Goal: Transaction & Acquisition: Obtain resource

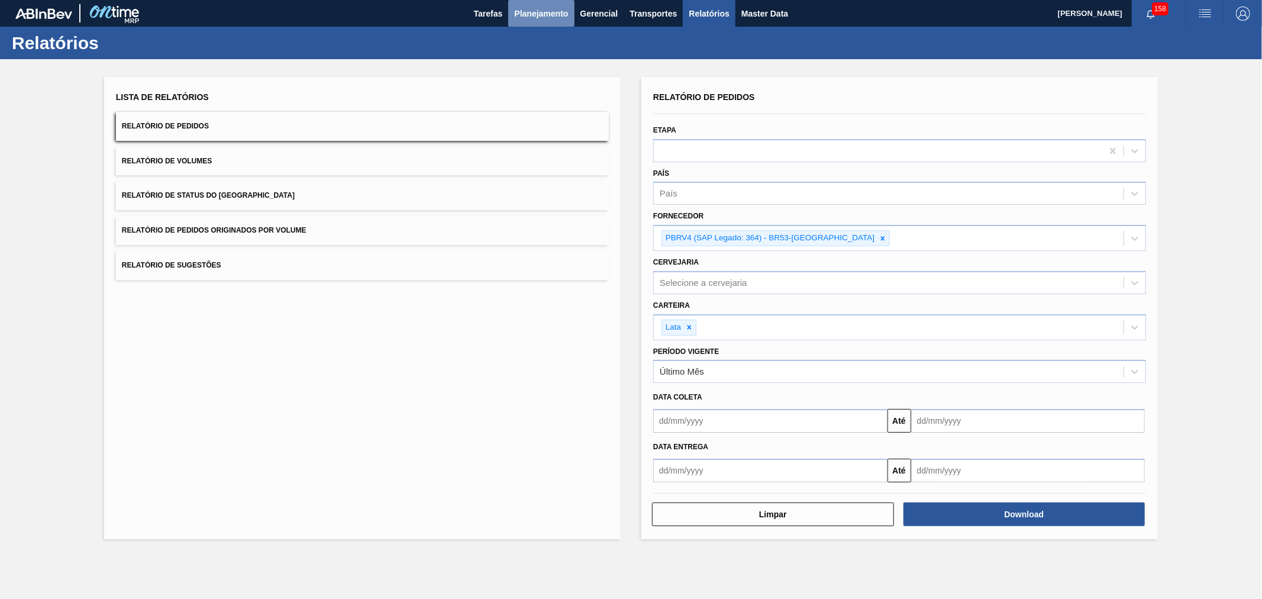
click at [526, 15] on span "Planejamento" at bounding box center [541, 14] width 54 height 14
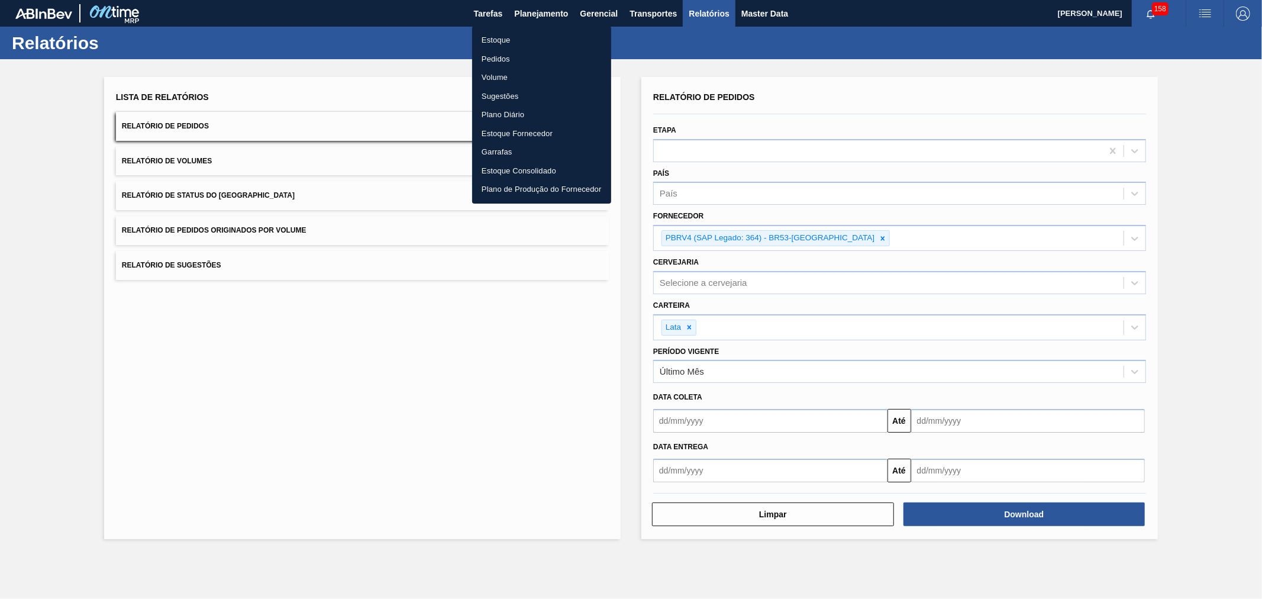
click at [510, 56] on li "Pedidos" at bounding box center [541, 59] width 139 height 19
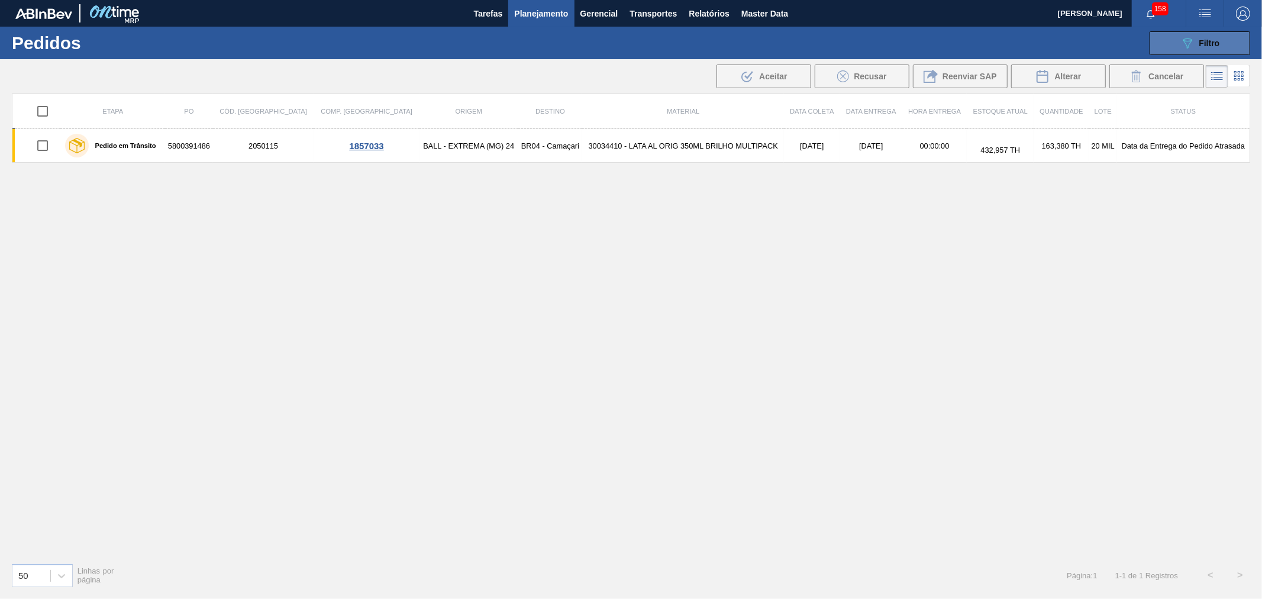
click at [1217, 43] on span "Filtro" at bounding box center [1209, 42] width 21 height 9
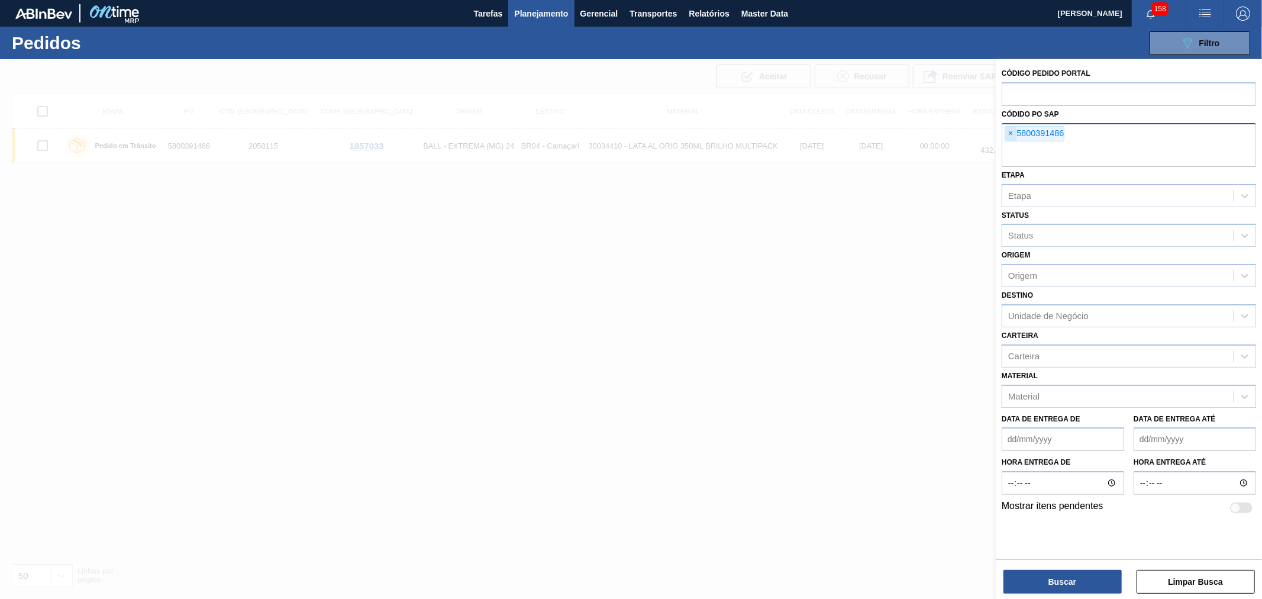
click at [1013, 134] on span "×" at bounding box center [1010, 134] width 11 height 14
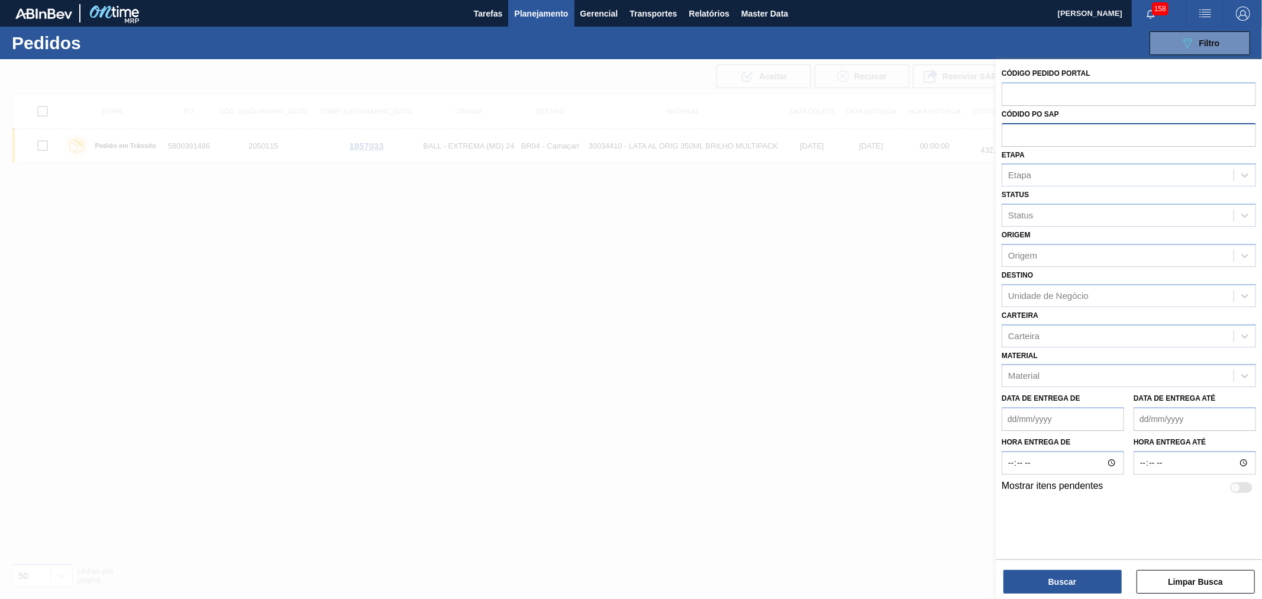
paste input "text"
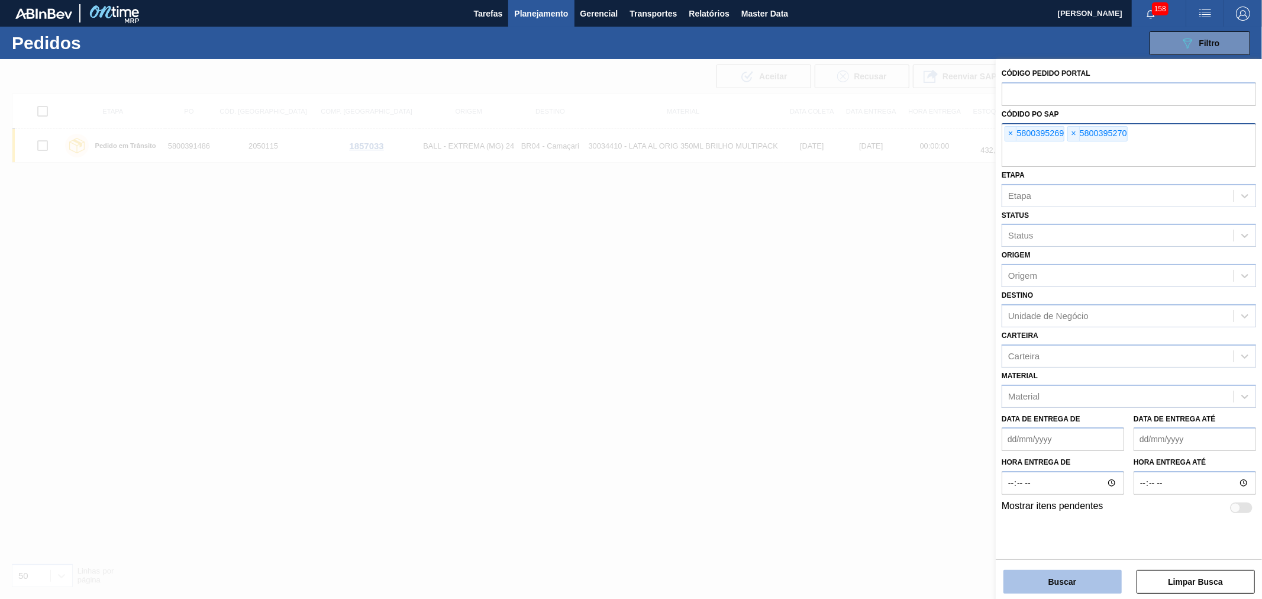
click at [1052, 581] on button "Buscar" at bounding box center [1062, 582] width 118 height 24
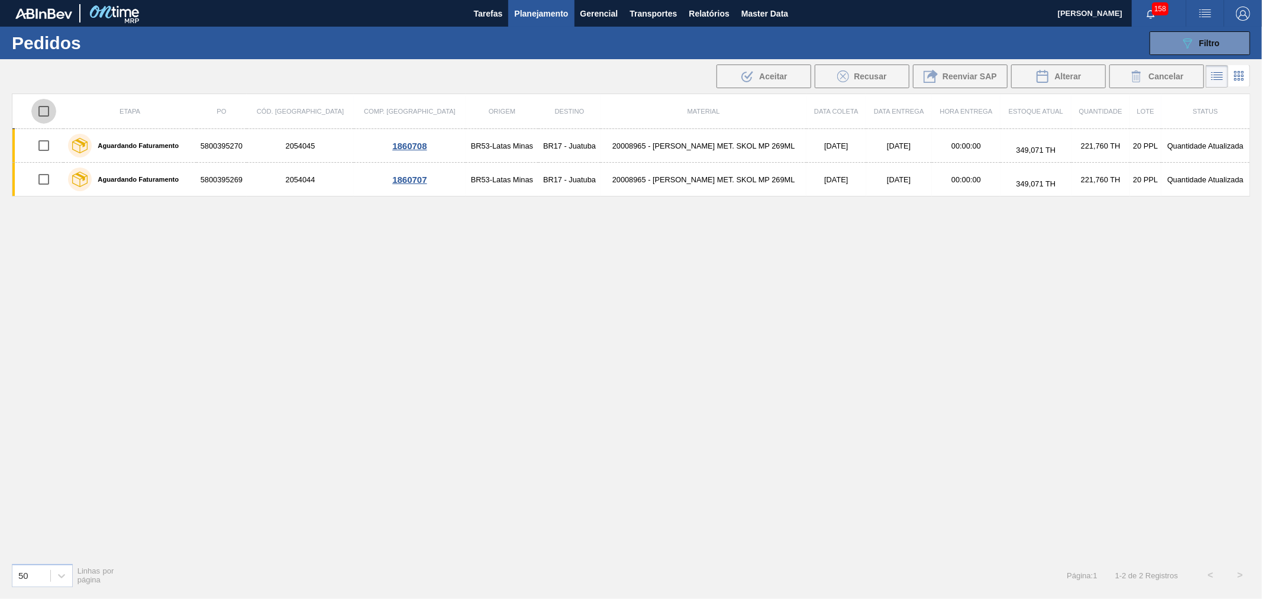
click at [43, 108] on input "checkbox" at bounding box center [43, 111] width 25 height 25
checkbox input "true"
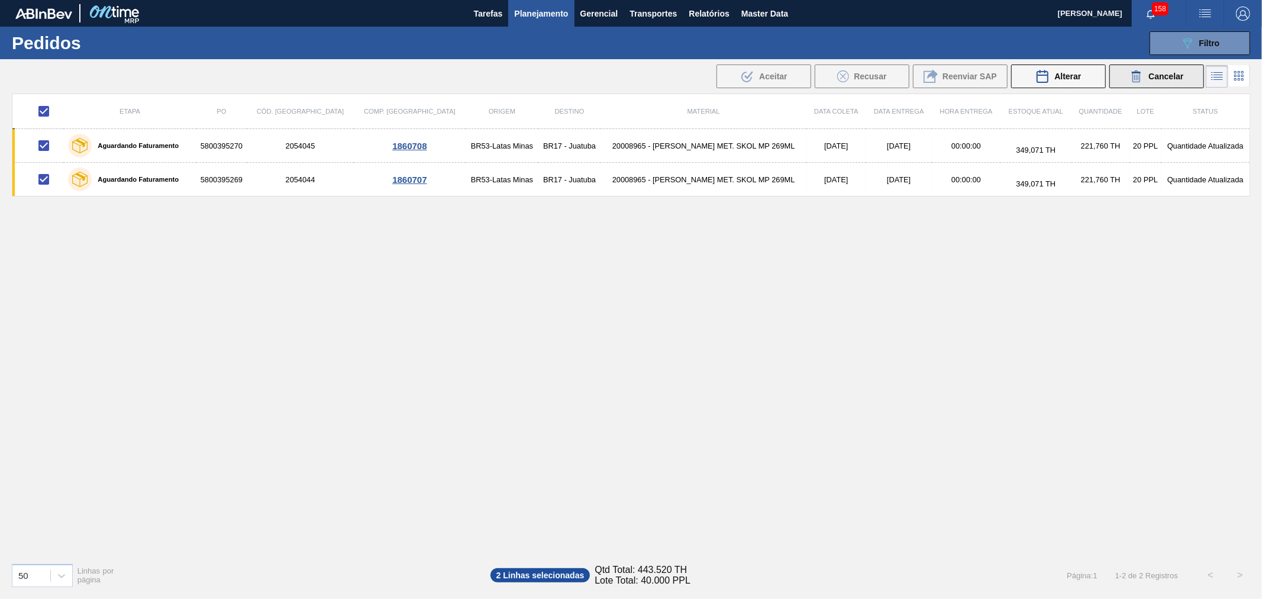
click at [1148, 68] on button "Cancelar" at bounding box center [1156, 76] width 95 height 24
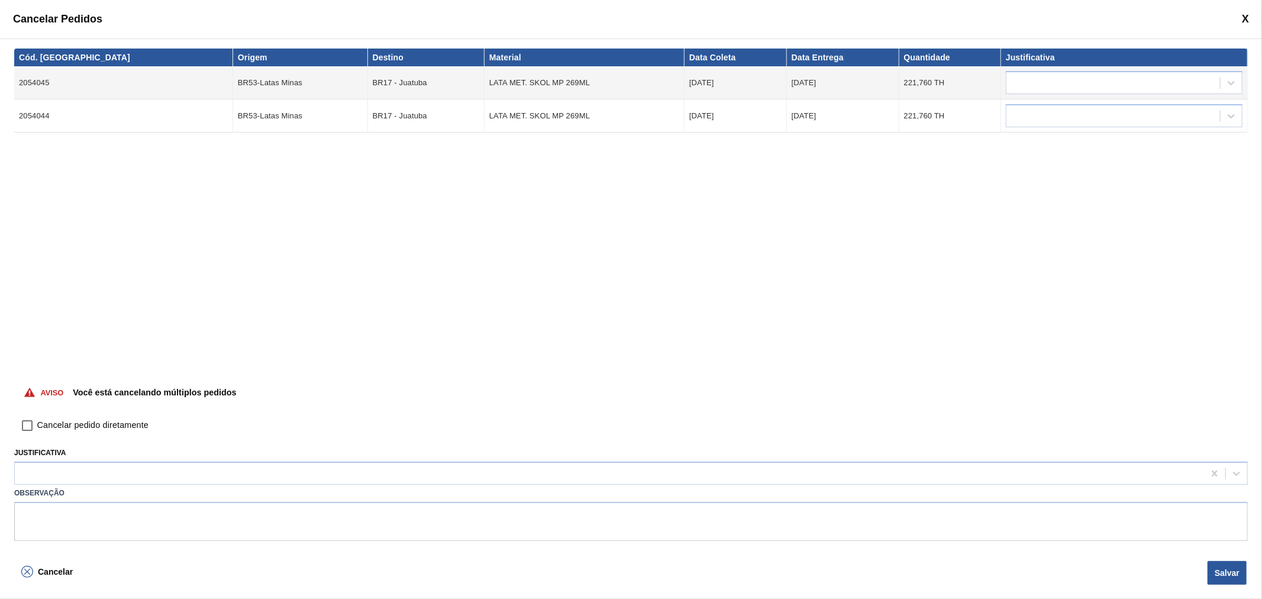
click at [79, 421] on span "Cancelar pedido diretamente" at bounding box center [92, 425] width 111 height 13
click at [37, 421] on input "Cancelar pedido diretamente" at bounding box center [27, 425] width 20 height 20
checkbox input "true"
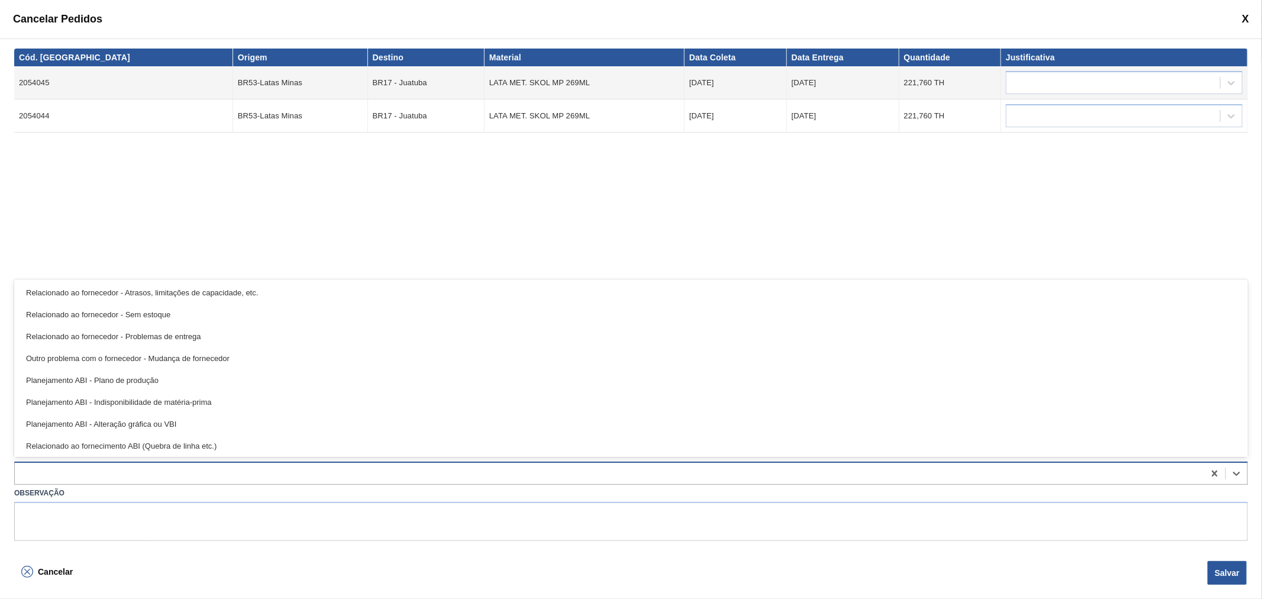
click at [74, 464] on div at bounding box center [630, 472] width 1233 height 23
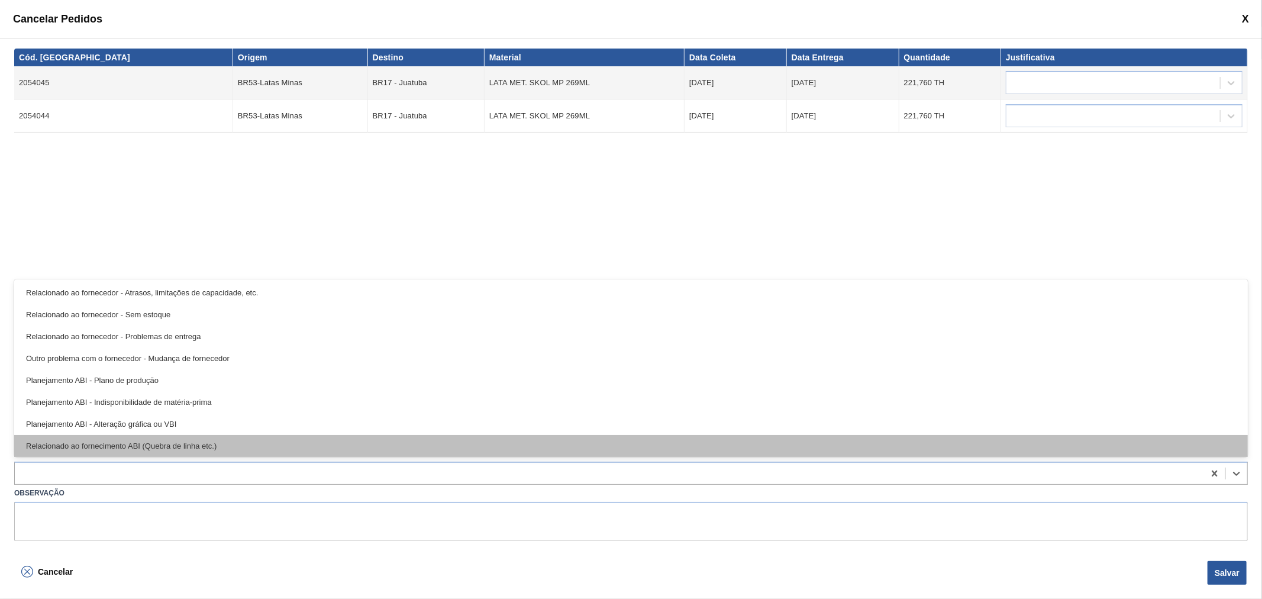
click at [175, 442] on div "Relacionado ao fornecimento ABI (Quebra de linha etc.)" at bounding box center [630, 446] width 1233 height 22
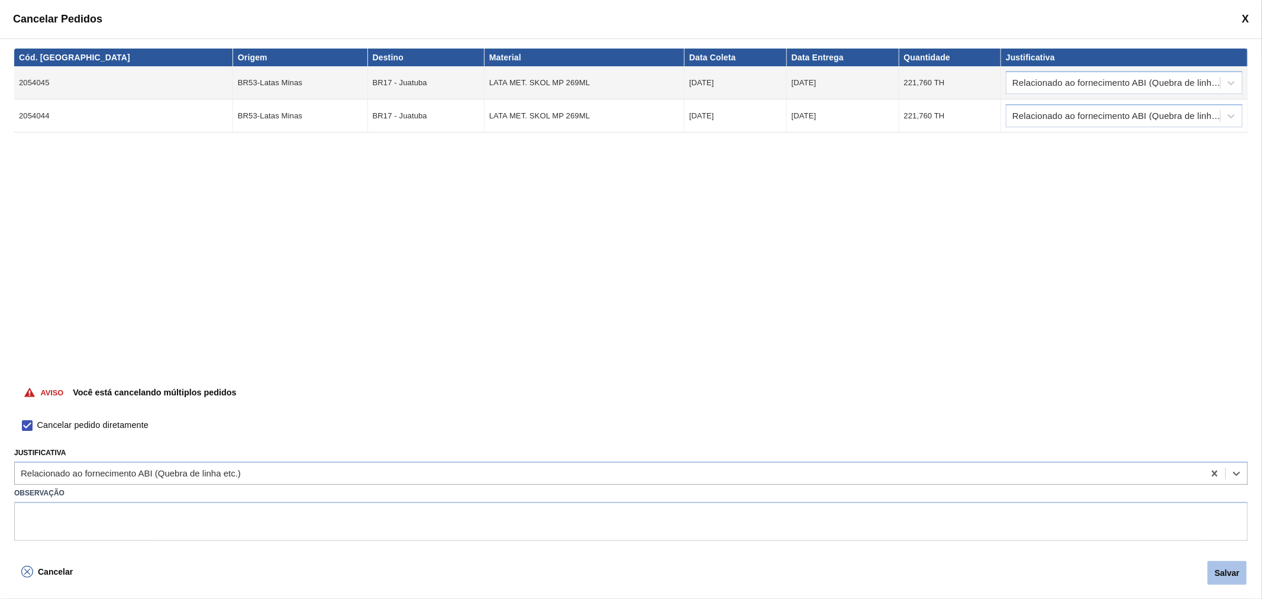
click at [1227, 579] on button "Salvar" at bounding box center [1226, 573] width 39 height 24
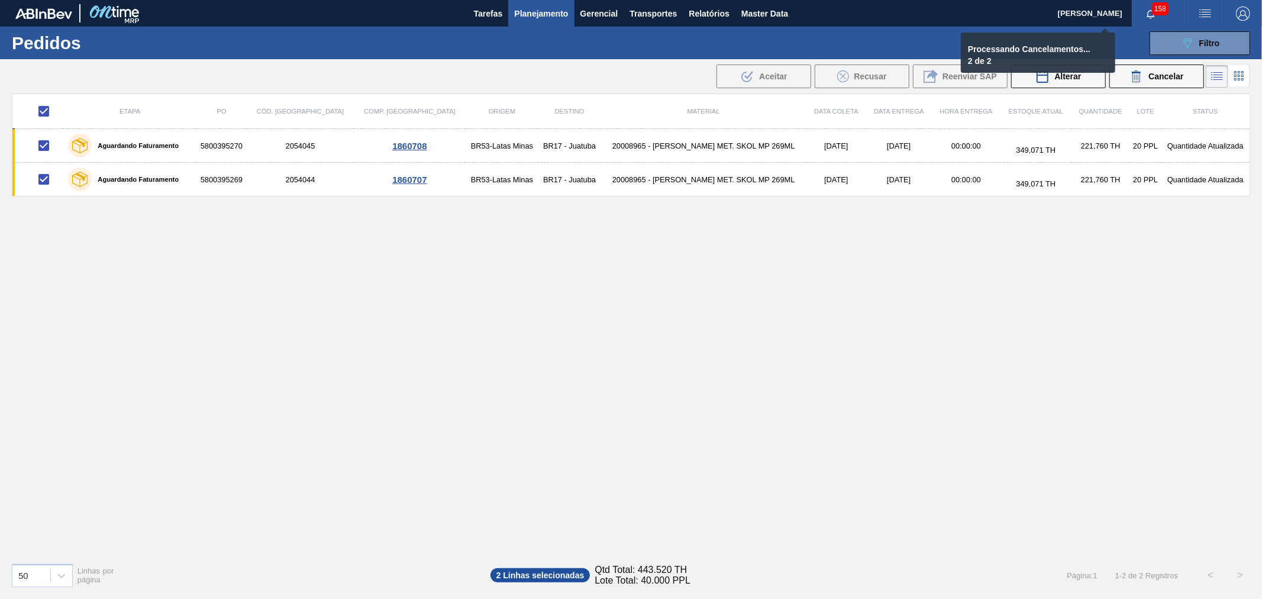
checkbox input "false"
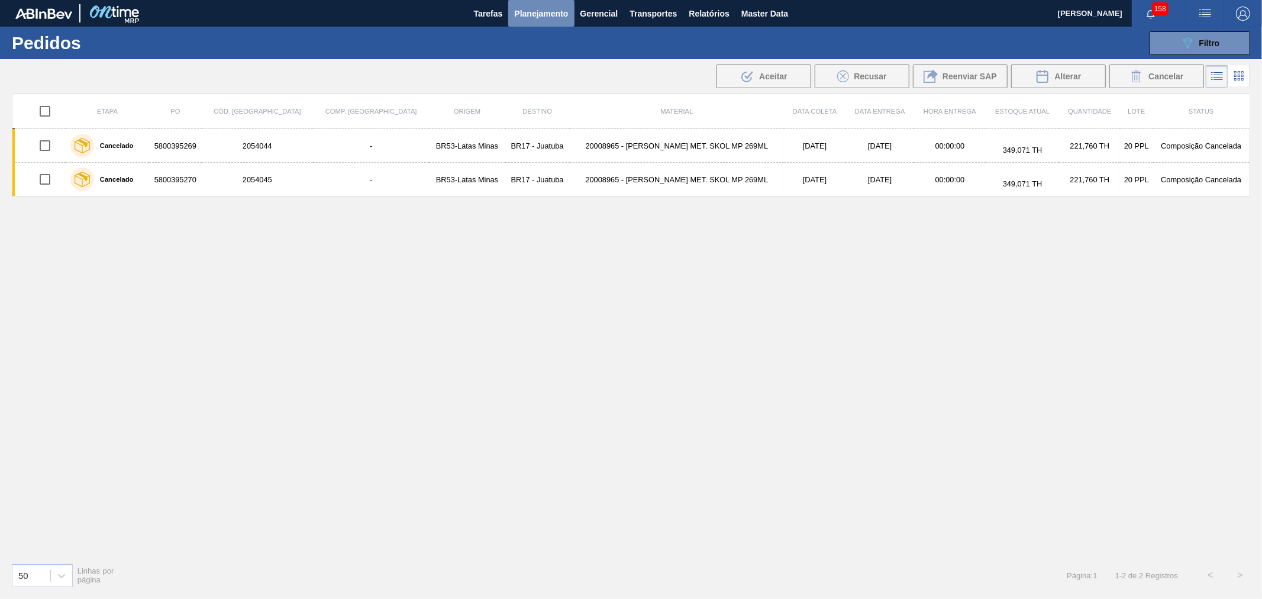
click at [535, 13] on span "Planejamento" at bounding box center [541, 14] width 54 height 14
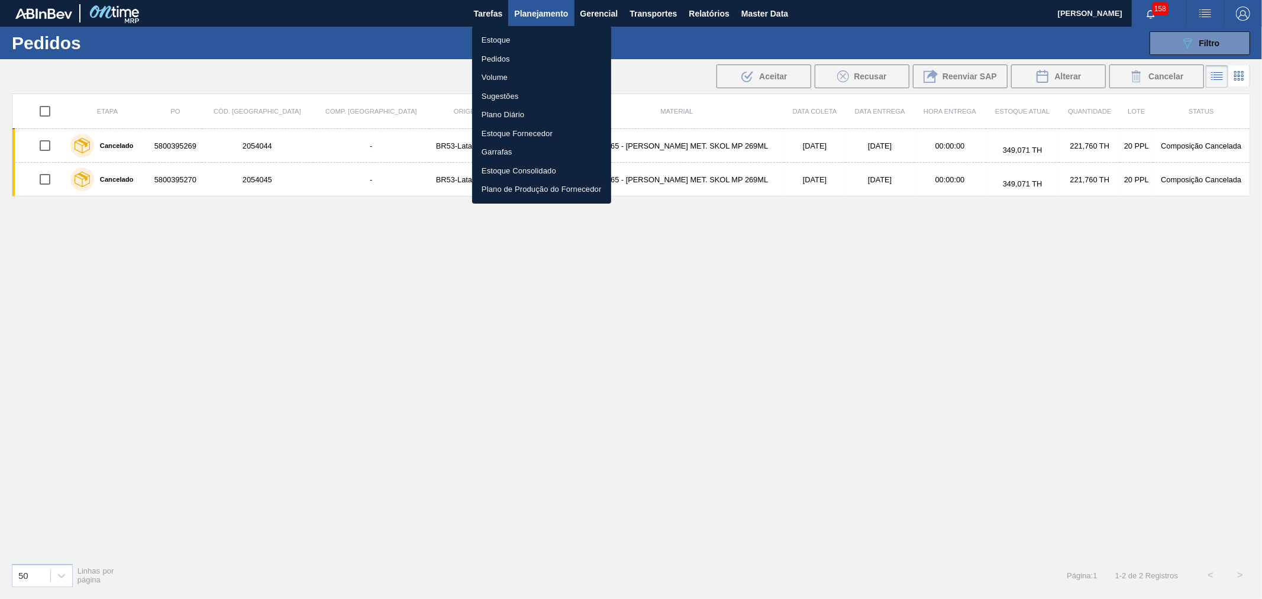
click at [676, 250] on div at bounding box center [631, 299] width 1262 height 599
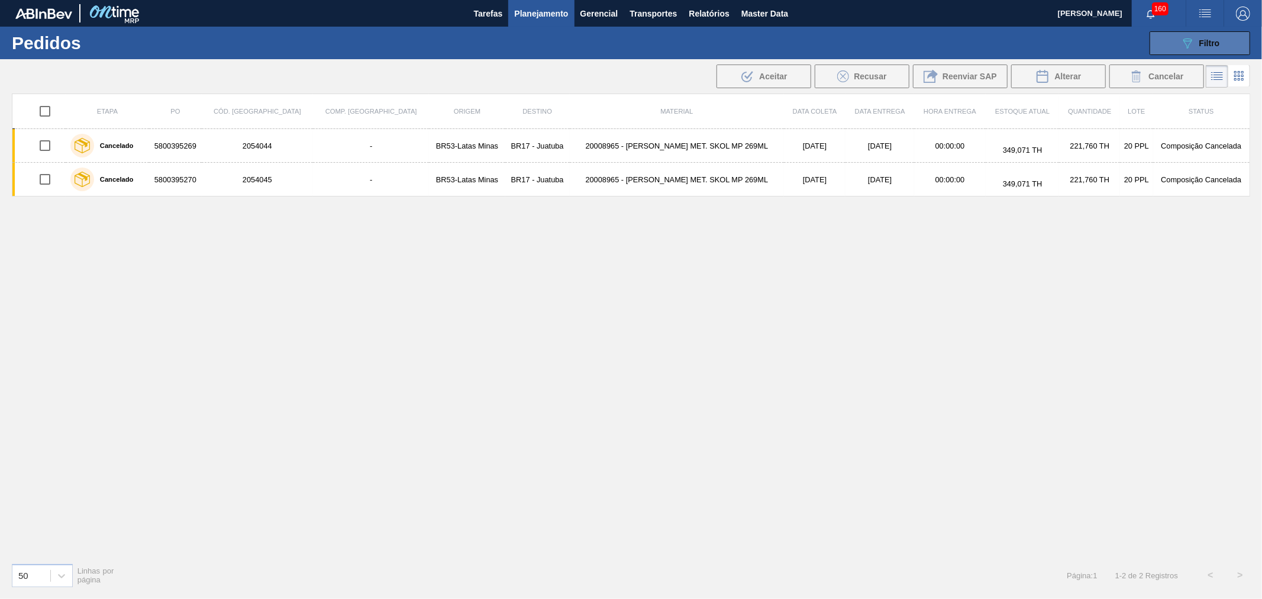
click at [1187, 44] on icon "089F7B8B-B2A5-4AFE-B5C0-19BA573D28AC" at bounding box center [1187, 43] width 14 height 14
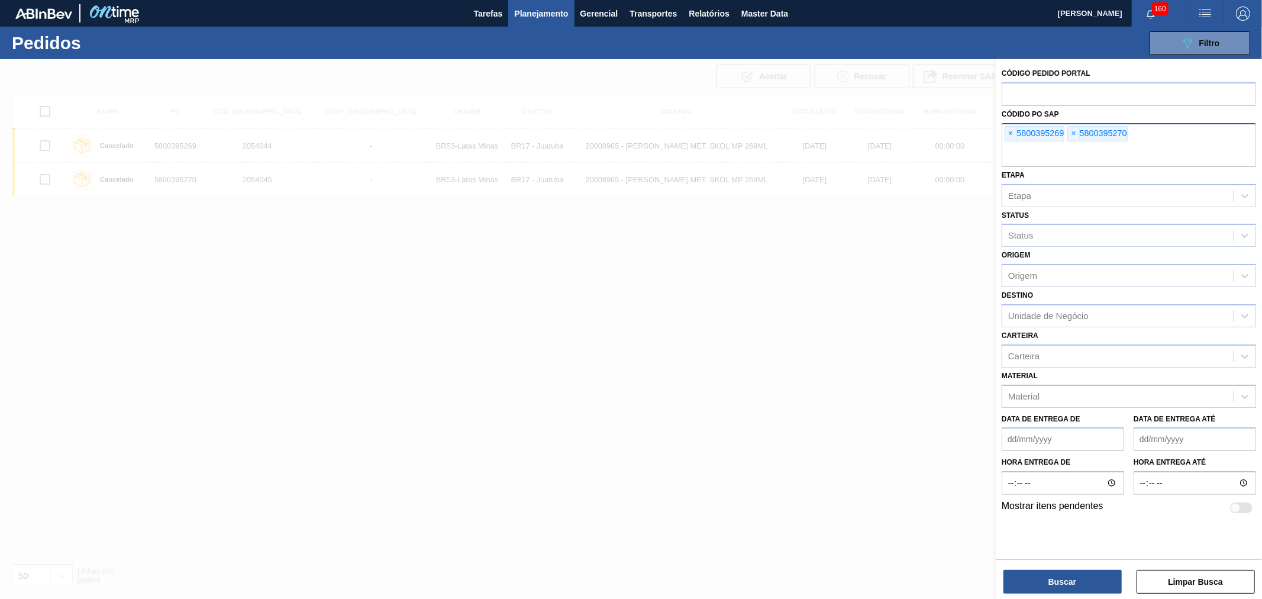
click at [1004, 129] on div "× 5800395269" at bounding box center [1034, 133] width 60 height 15
click at [1008, 128] on span "×" at bounding box center [1010, 134] width 11 height 14
click at [1008, 144] on input "text" at bounding box center [1128, 155] width 254 height 22
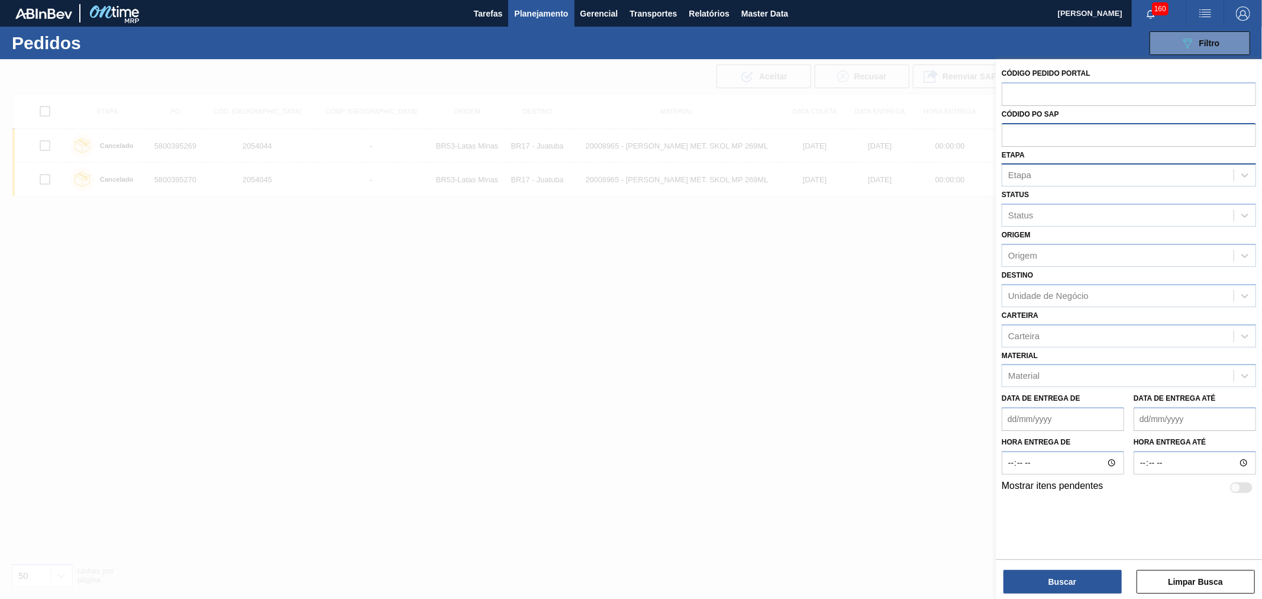
paste input "text"
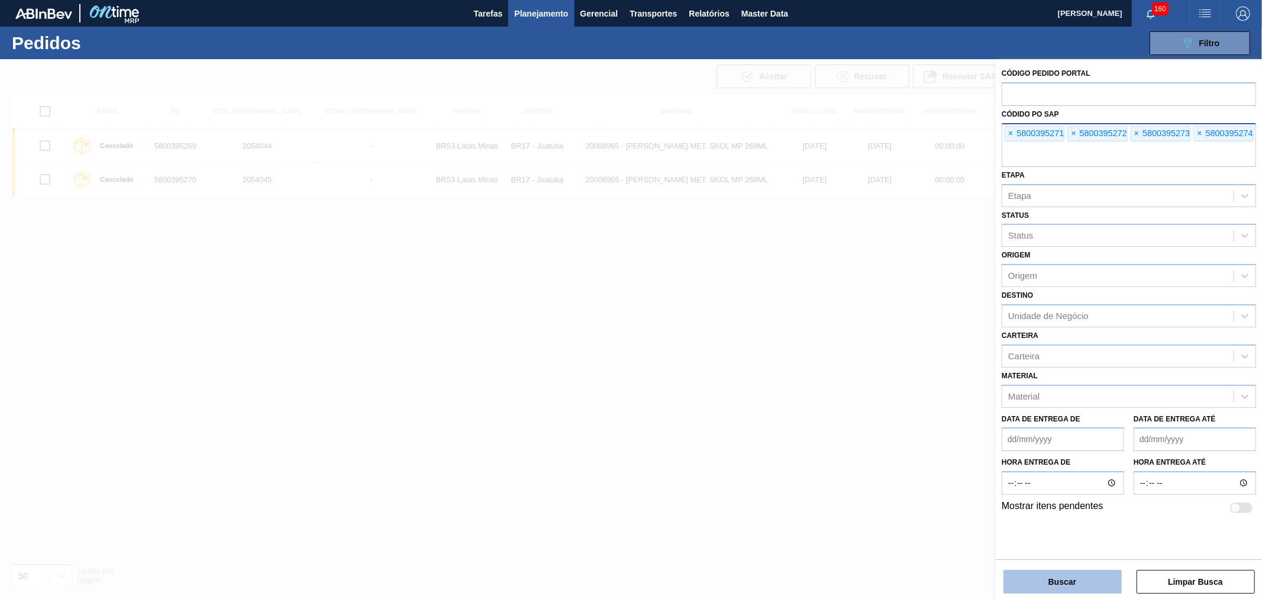
click at [1048, 579] on button "Buscar" at bounding box center [1062, 582] width 118 height 24
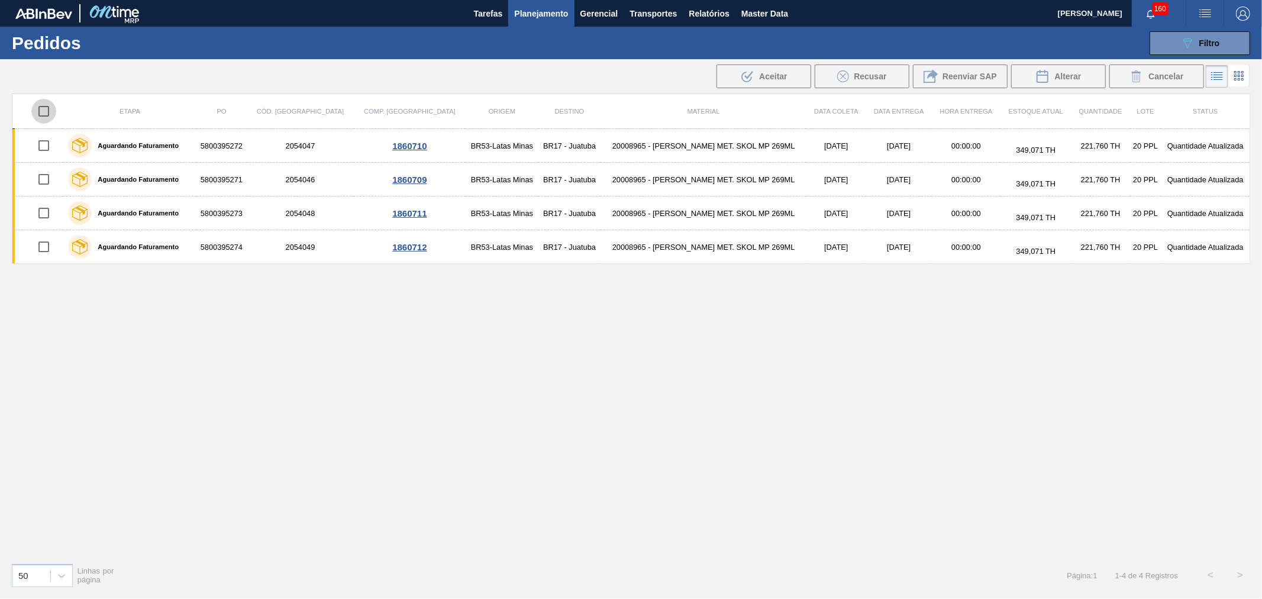
click at [38, 102] on input "checkbox" at bounding box center [43, 111] width 25 height 25
checkbox input "true"
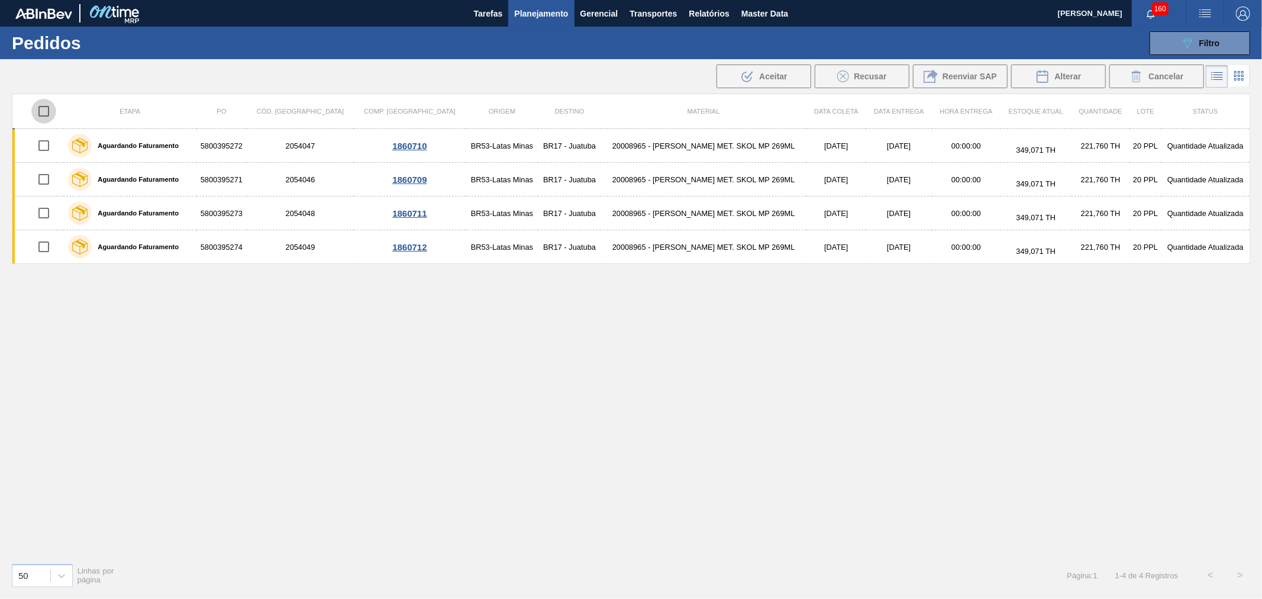
checkbox input "true"
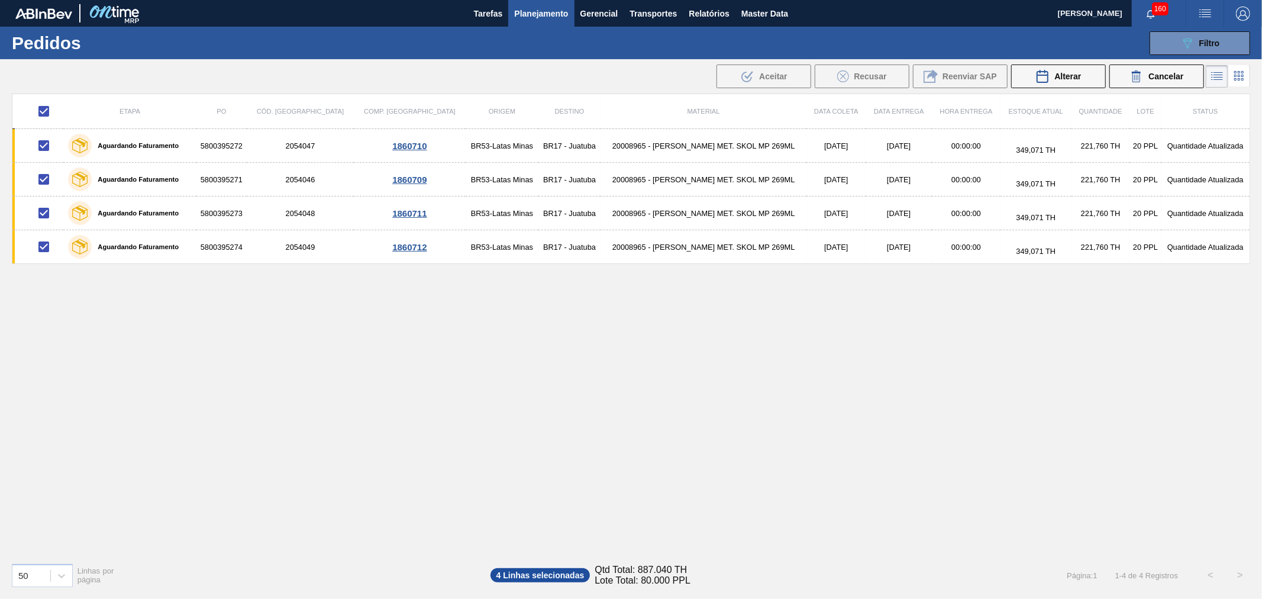
click at [46, 111] on input "checkbox" at bounding box center [43, 111] width 25 height 25
checkbox input "false"
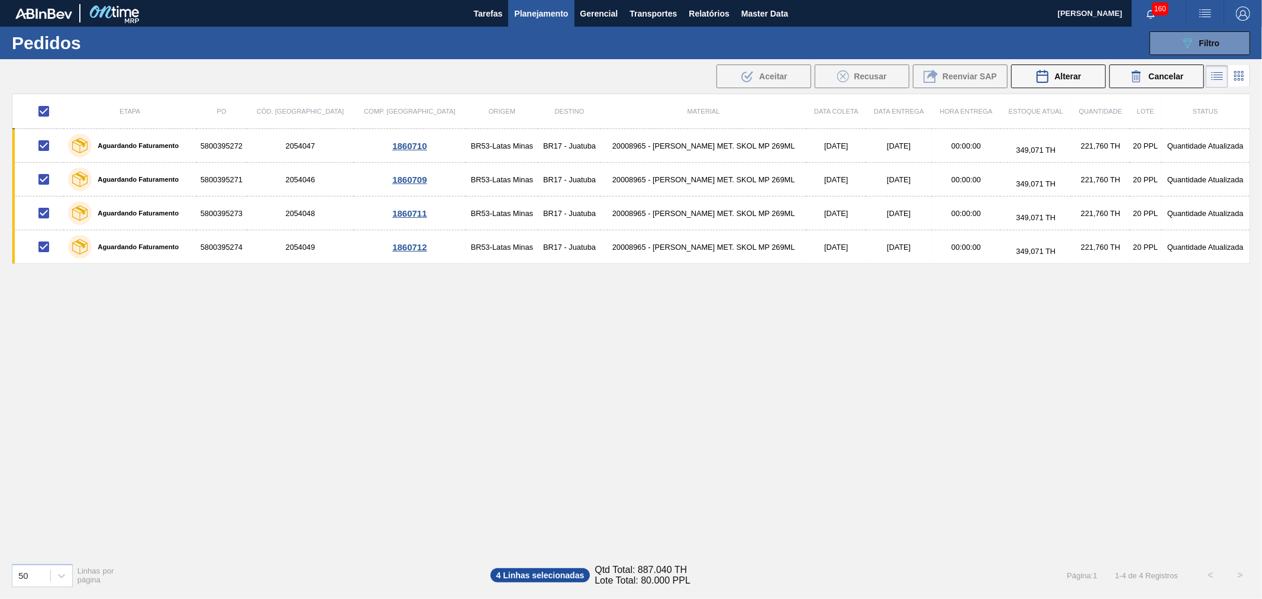
checkbox input "false"
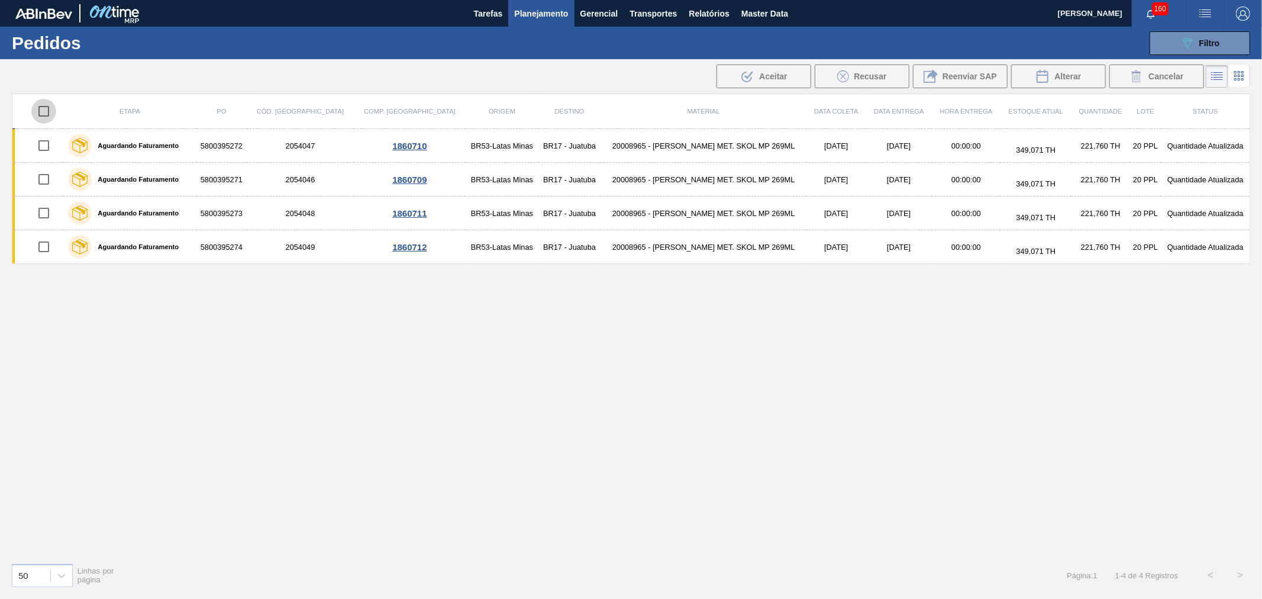
click at [46, 111] on input "checkbox" at bounding box center [43, 111] width 25 height 25
checkbox input "true"
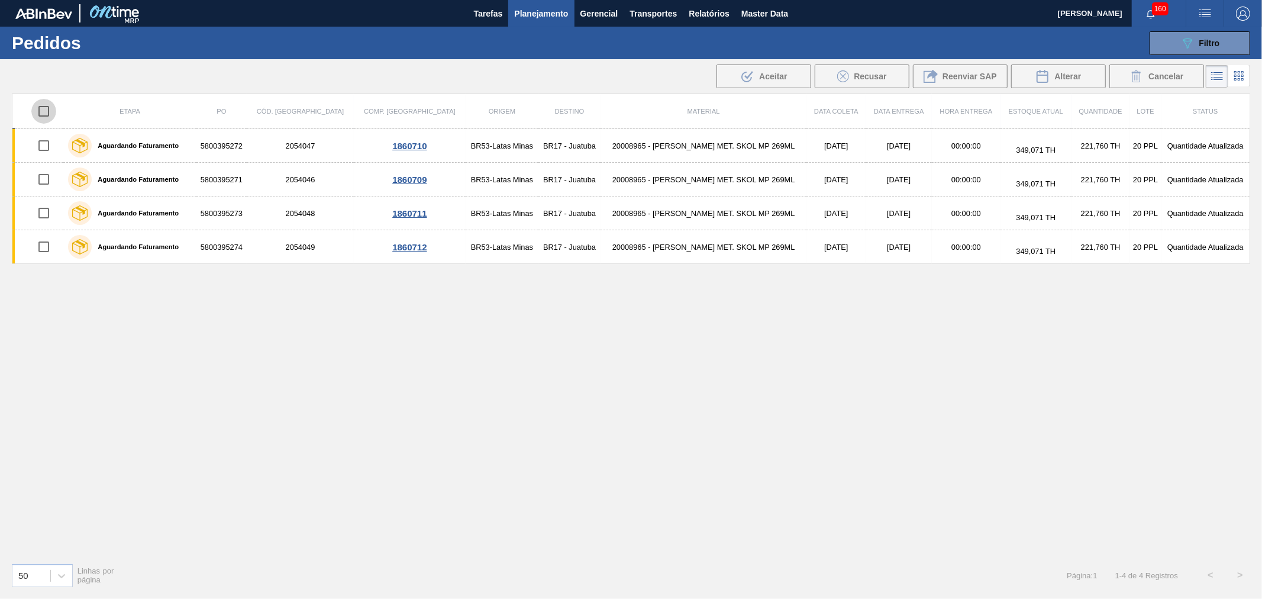
checkbox input "true"
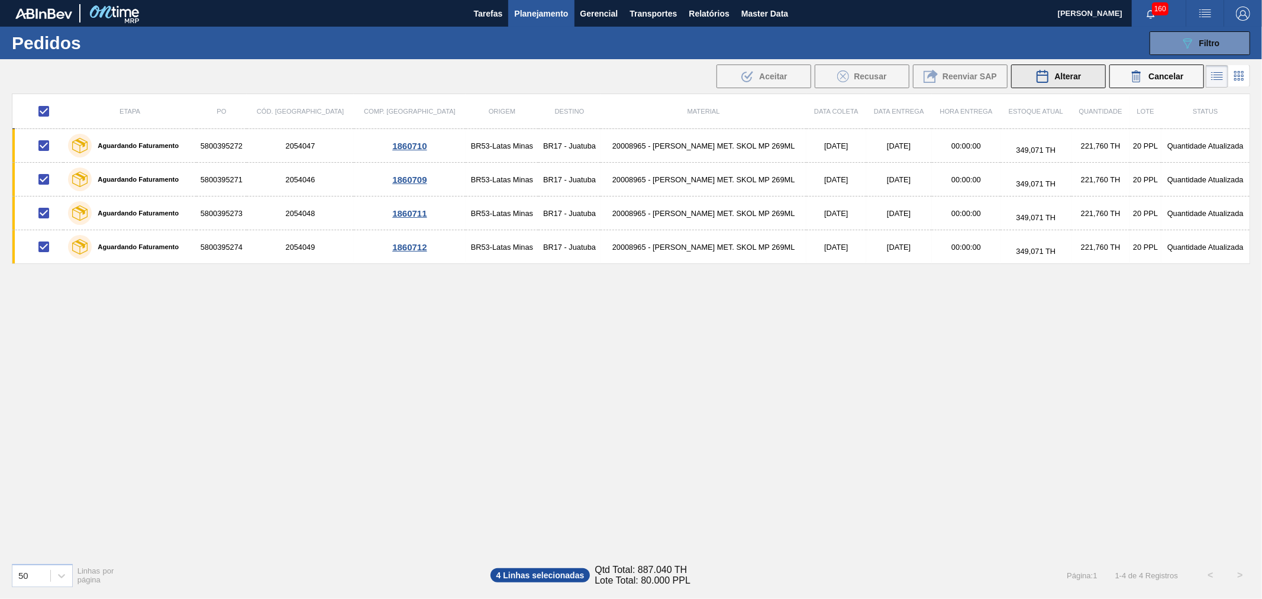
click at [1065, 75] on span "Alterar" at bounding box center [1067, 76] width 27 height 9
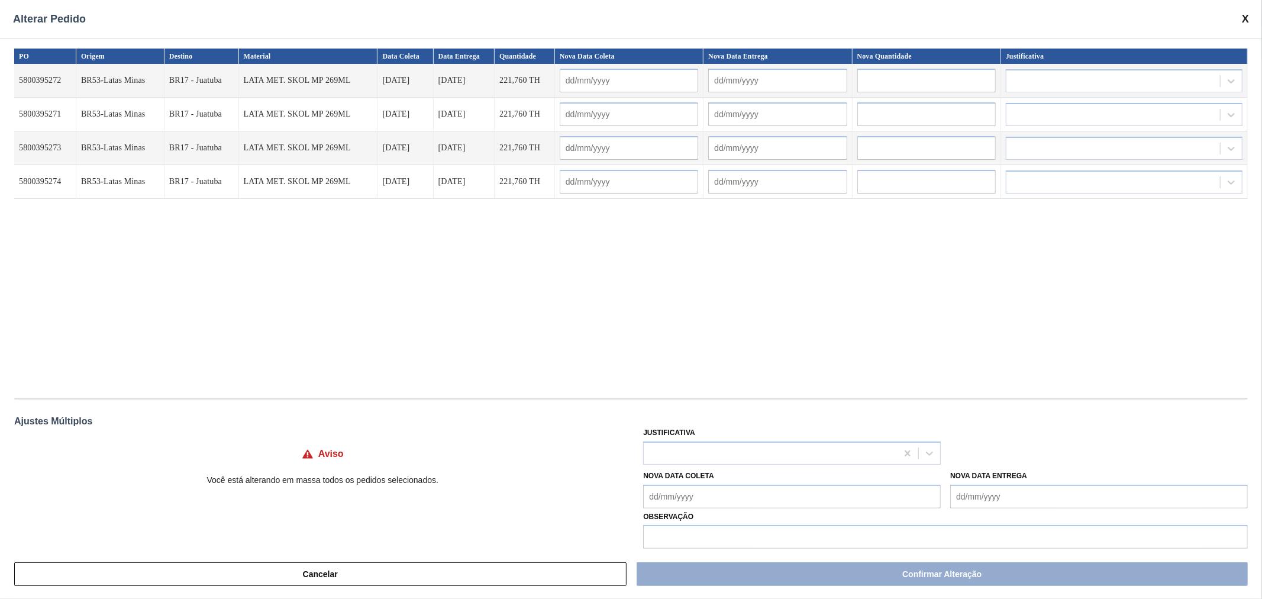
click at [900, 82] on input "text" at bounding box center [926, 81] width 138 height 24
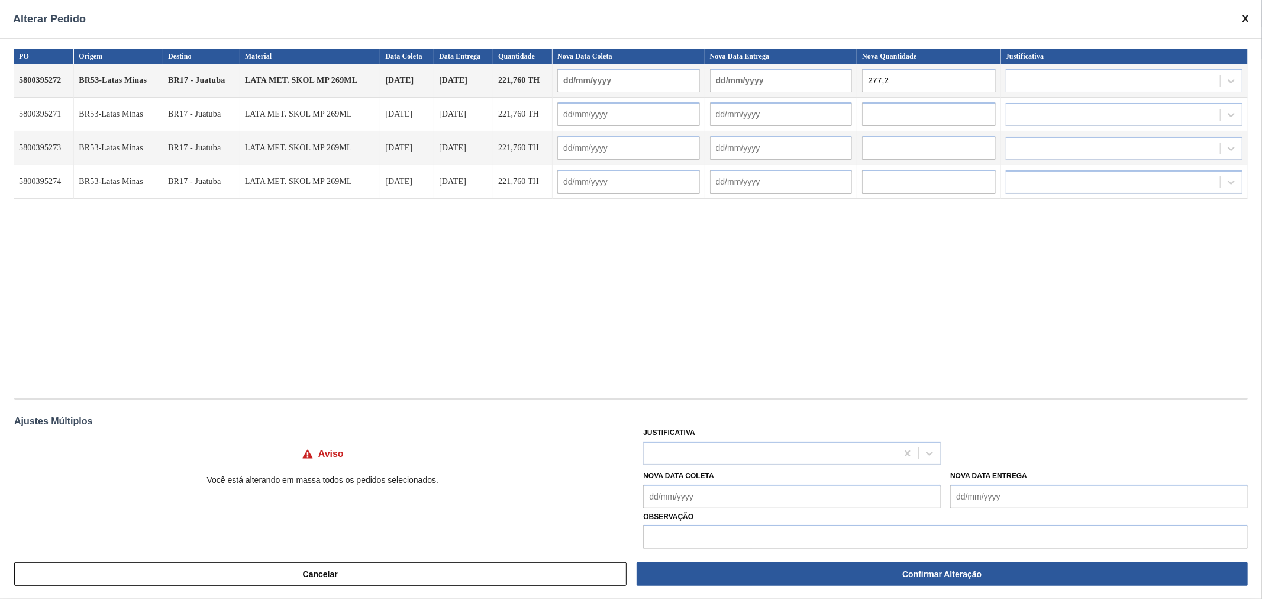
click at [898, 82] on input "277,2" at bounding box center [929, 81] width 134 height 24
type input "277,2"
click at [901, 119] on input "text" at bounding box center [929, 114] width 134 height 24
paste input "277,2"
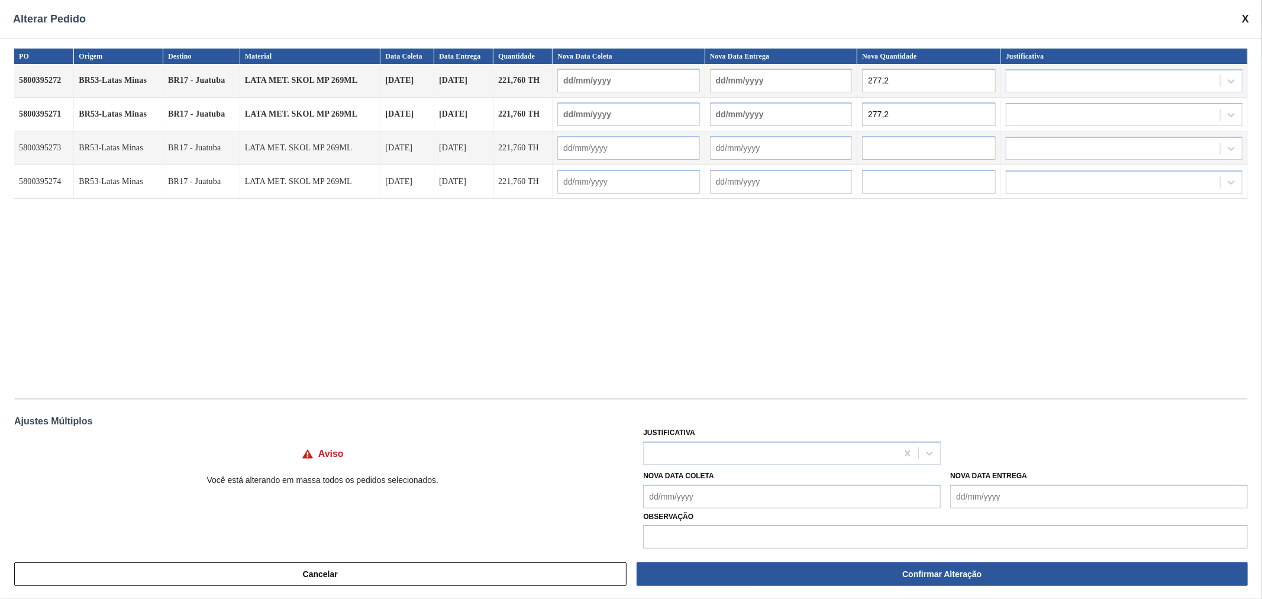
type input "277,2"
click at [897, 155] on input "text" at bounding box center [929, 148] width 134 height 24
paste input "277,2"
type input "277,2"
click at [899, 185] on input "text" at bounding box center [929, 182] width 134 height 24
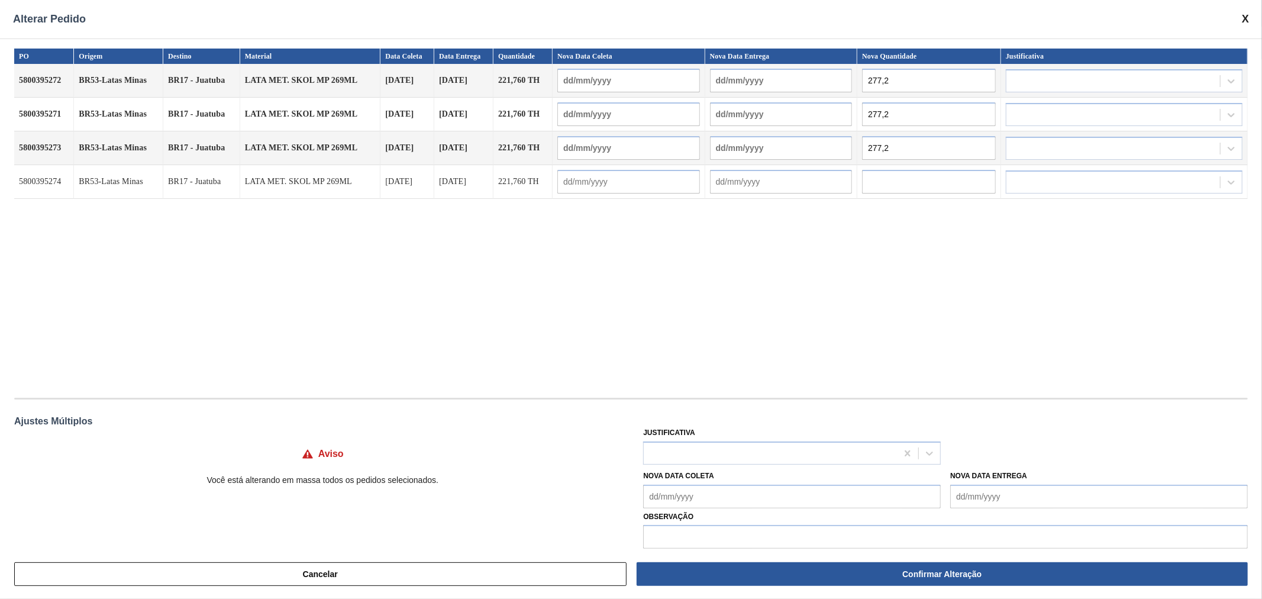
paste input "277,2"
type input "277,2"
click at [880, 240] on div "PO Origem Destino Material Data Coleta Data Entrega Quantidade Nova Data Coleta…" at bounding box center [630, 217] width 1233 height 337
click at [694, 448] on div at bounding box center [770, 452] width 253 height 17
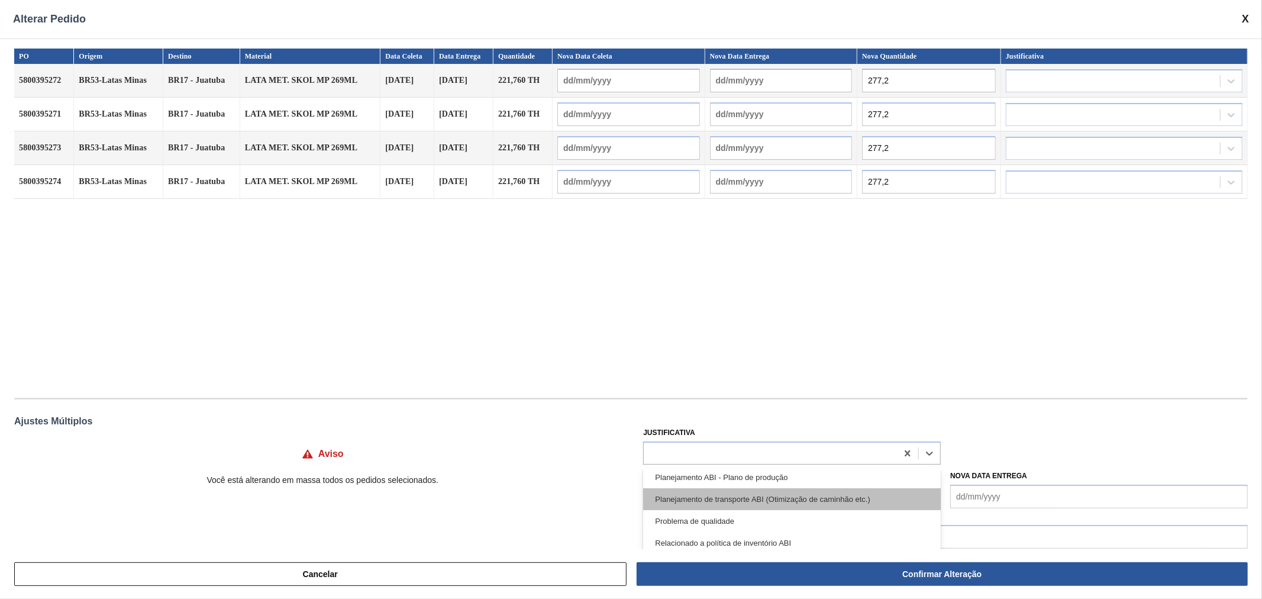
click at [831, 489] on div "Planejamento de transporte ABI (Otimização de caminhão etc.)" at bounding box center [792, 499] width 298 height 22
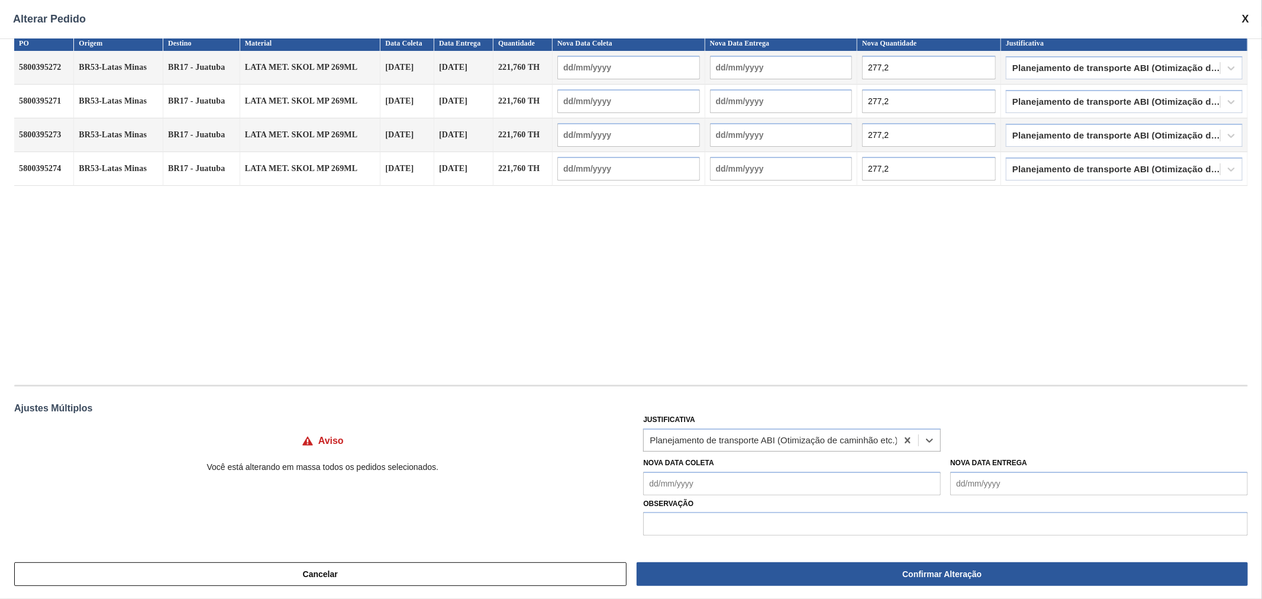
scroll to position [0, 0]
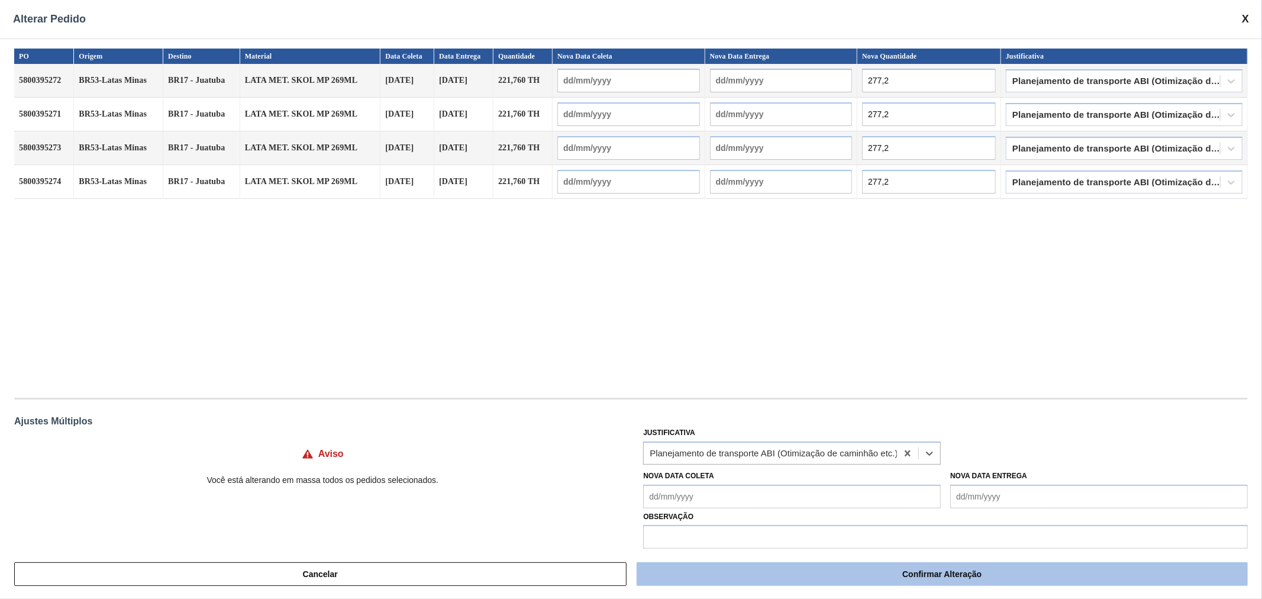
click at [928, 573] on button "Confirmar Alteração" at bounding box center [942, 574] width 611 height 24
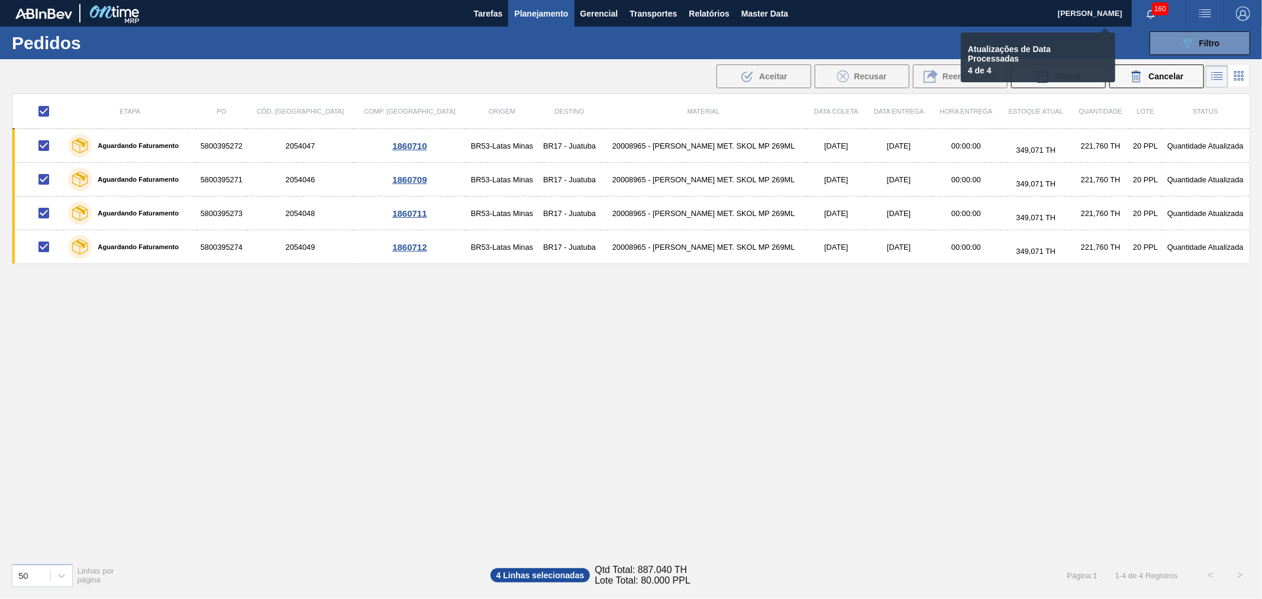
checkbox input "false"
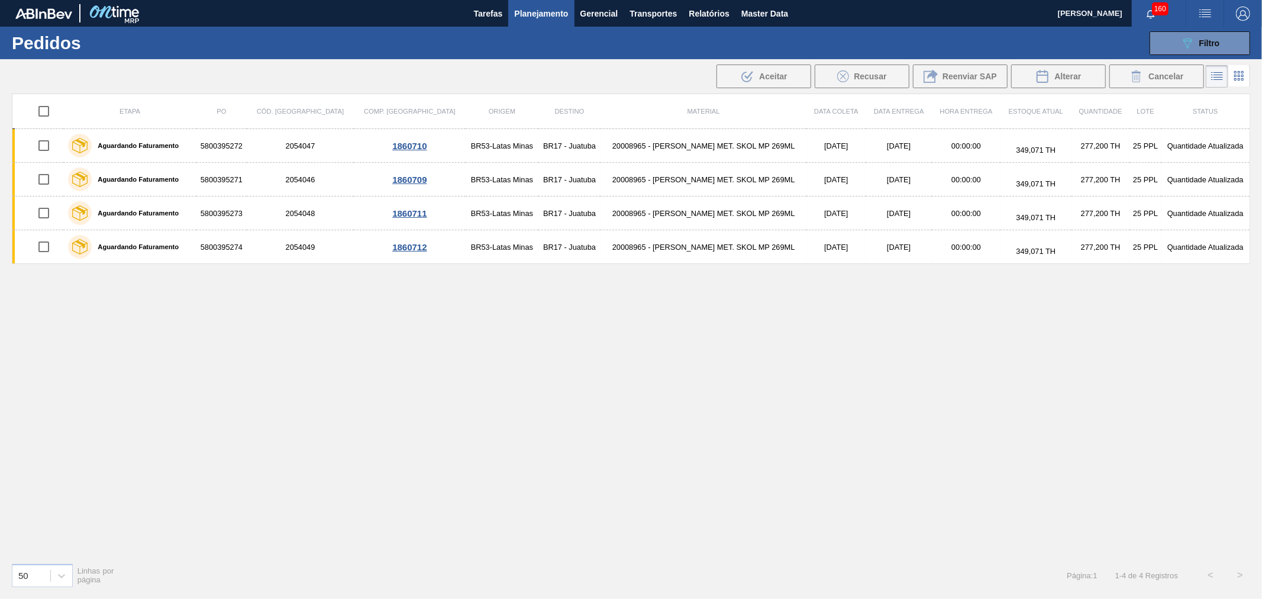
click at [767, 312] on div "Etapa PO Cód. Pedido Comp. Carga Origem Destino Material Data coleta Data Entre…" at bounding box center [631, 323] width 1238 height 460
click at [1149, 14] on icon "button" at bounding box center [1150, 13] width 9 height 9
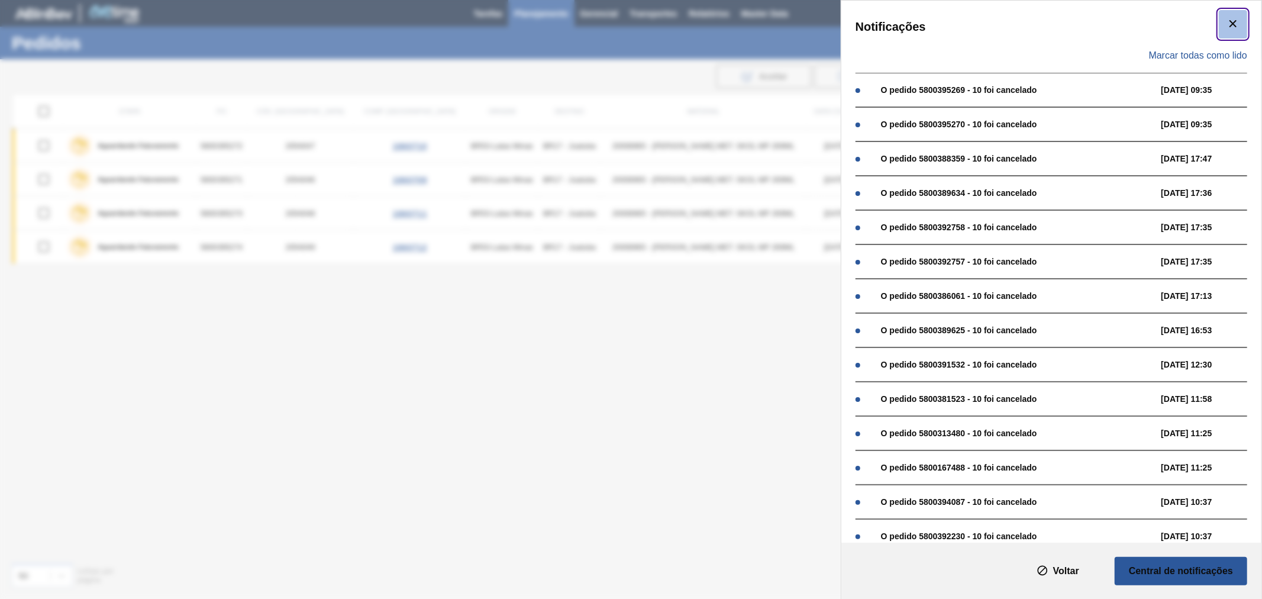
click at [1240, 21] on button "botão de ícone" at bounding box center [1233, 24] width 28 height 28
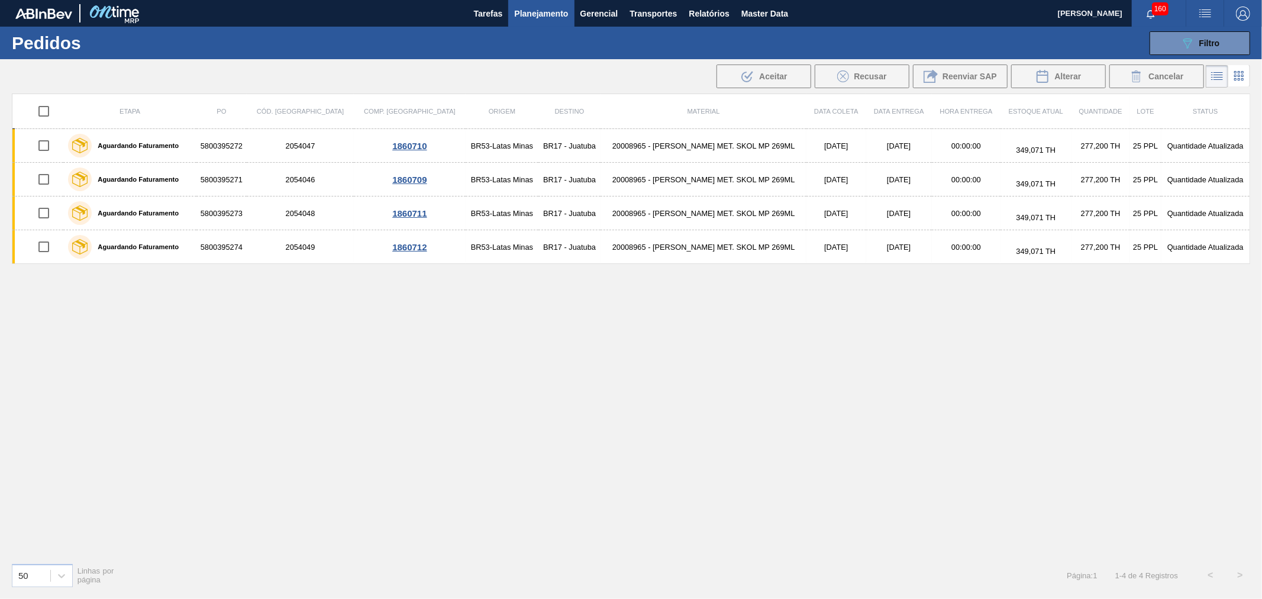
click at [1001, 381] on div "Etapa PO Cód. Pedido Comp. Carga Origem Destino Material Data coleta Data Entre…" at bounding box center [631, 323] width 1238 height 460
click at [429, 343] on div "Etapa PO Cód. Pedido Comp. Carga Origem Destino Material Data coleta Data Entre…" at bounding box center [631, 323] width 1238 height 460
click at [452, 60] on div "089F7B8B-B2A5-4AFE-B5C0-19BA573D28AC Filtro Código Pedido Portal Códido PO SAP …" at bounding box center [724, 42] width 1064 height 35
click at [728, 333] on div "Etapa PO Cód. Pedido Comp. Carga Origem Destino Material Data coleta Data Entre…" at bounding box center [631, 323] width 1238 height 460
click at [738, 15] on button "Master Data" at bounding box center [764, 13] width 59 height 27
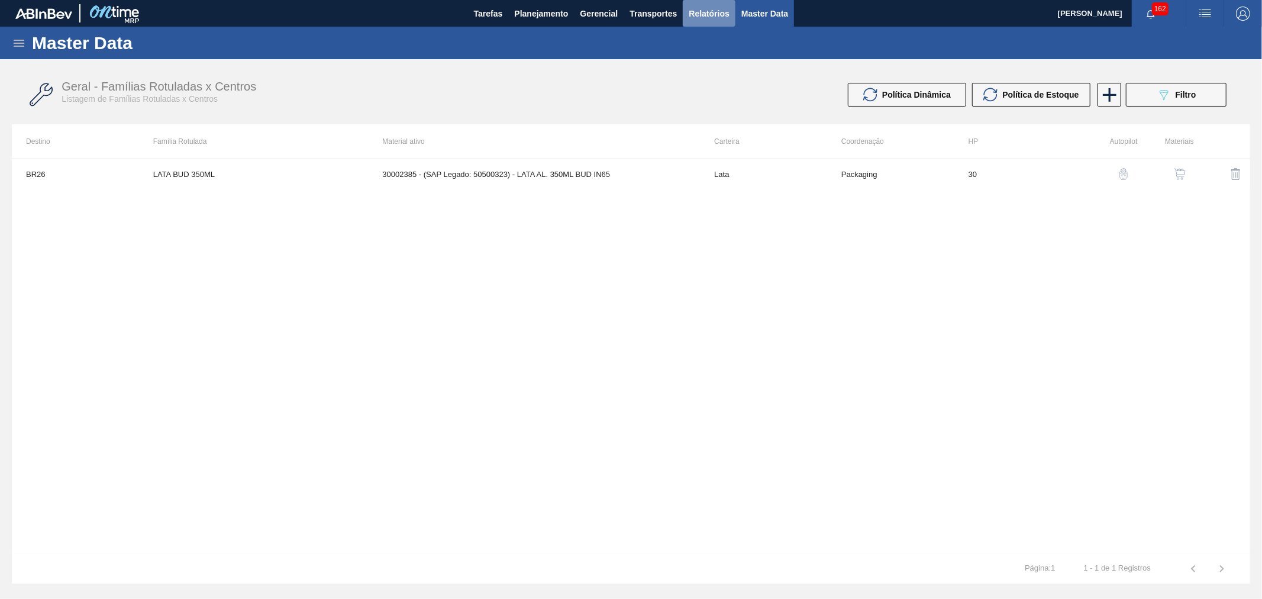
click at [729, 13] on span "Relatórios" at bounding box center [709, 14] width 40 height 14
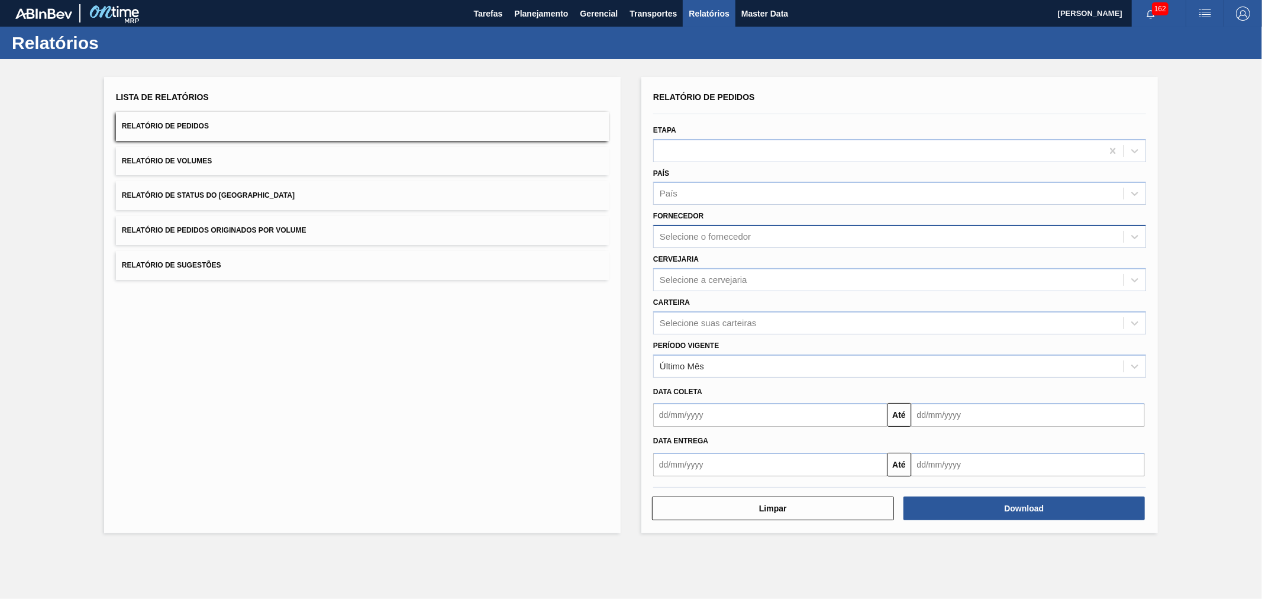
click at [690, 237] on div "Selecione o fornecedor" at bounding box center [705, 237] width 91 height 10
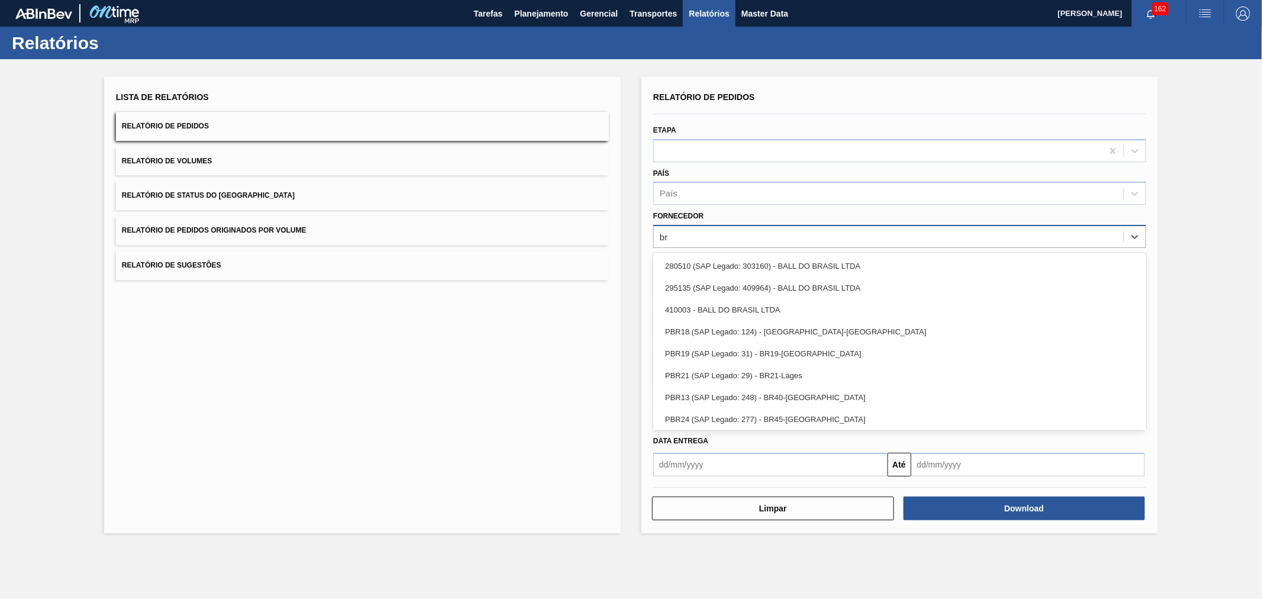
type input "b"
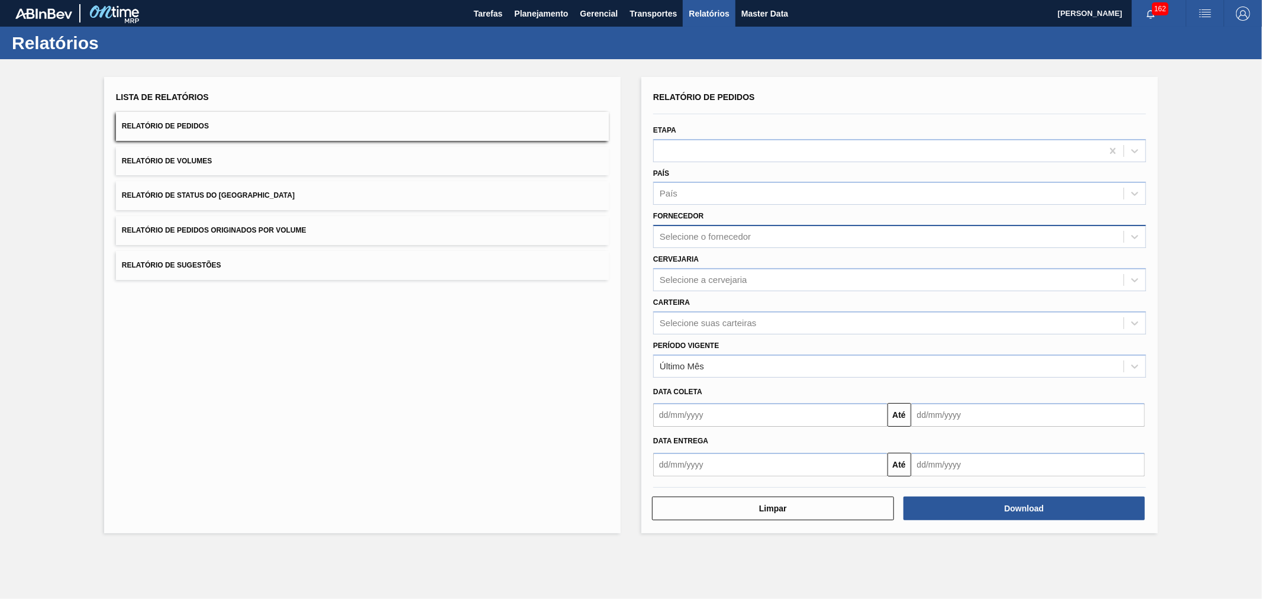
click at [635, 232] on div "Lista de Relatórios Relatório de Pedidos Relatório de Volumes Relatório de Stat…" at bounding box center [631, 303] width 1262 height 489
click at [719, 311] on div "Selecione suas carteiras" at bounding box center [899, 322] width 493 height 23
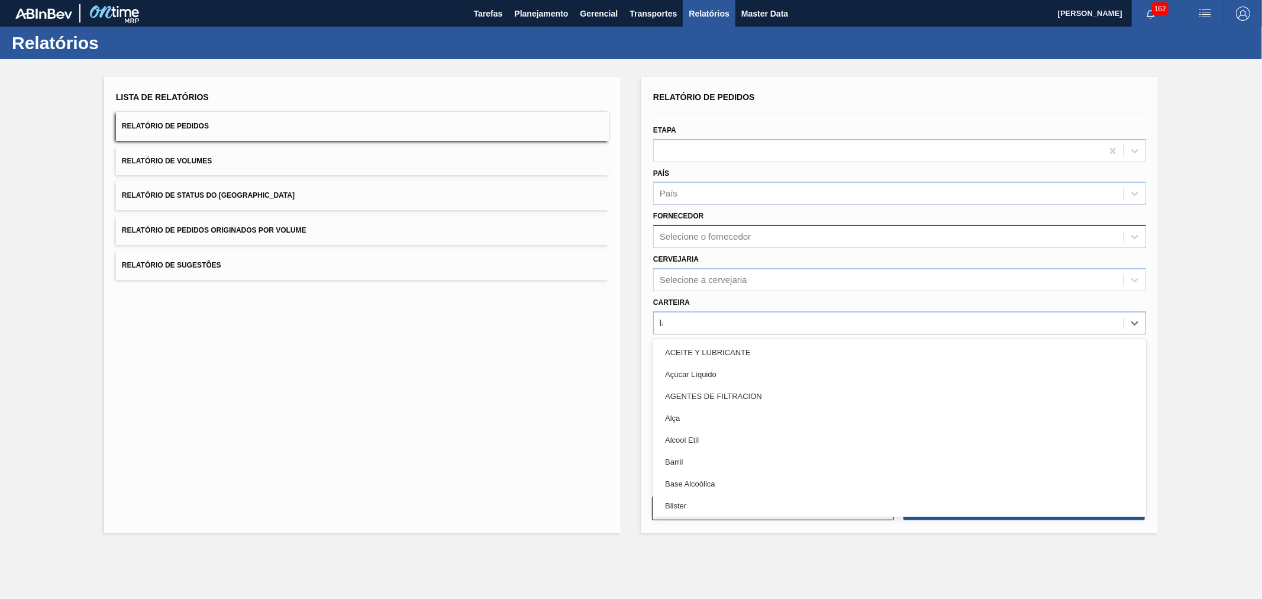
type input "lata"
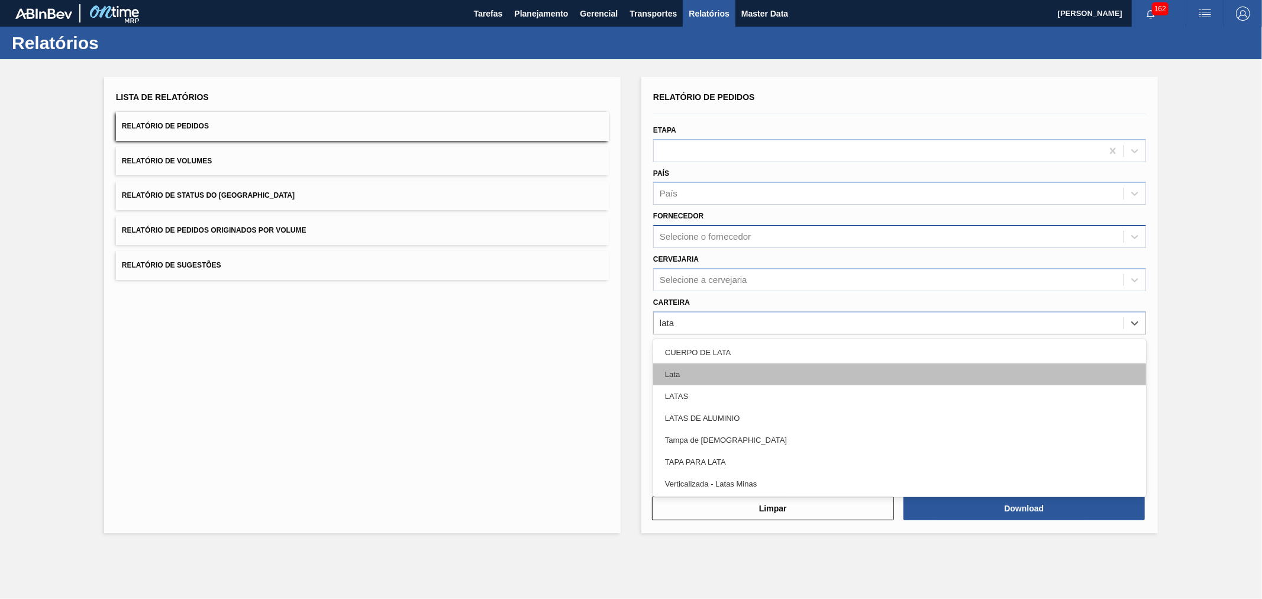
click at [681, 373] on div "Lata" at bounding box center [899, 374] width 493 height 22
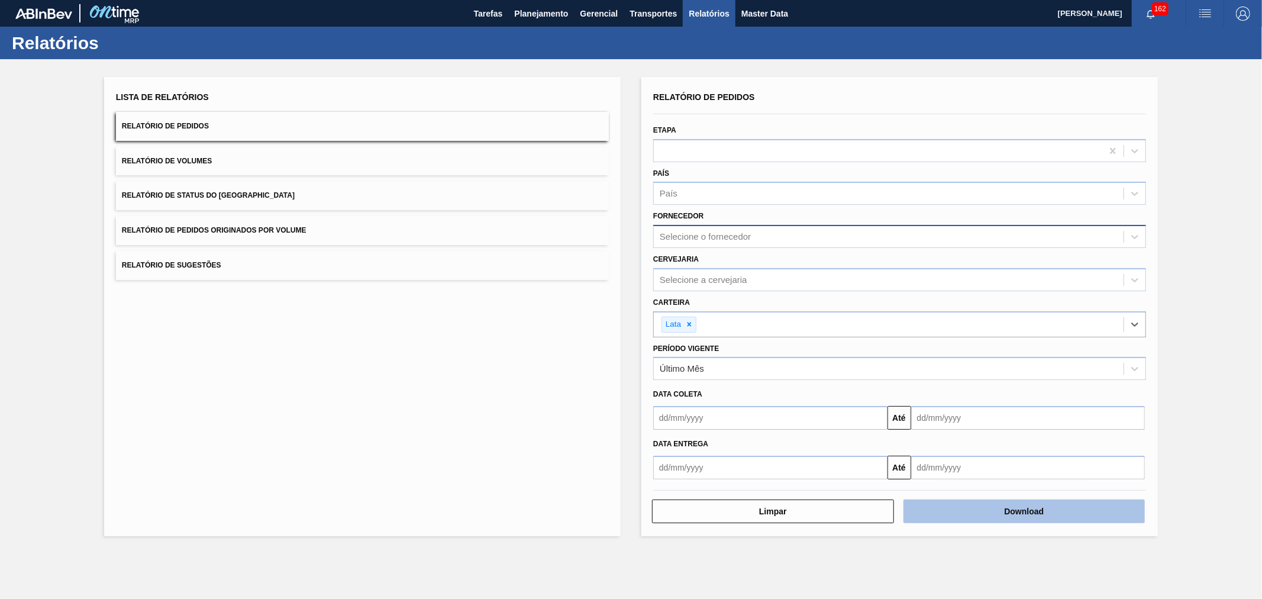
click at [981, 510] on button "Download" at bounding box center [1024, 511] width 242 height 24
